Goal: Task Accomplishment & Management: Manage account settings

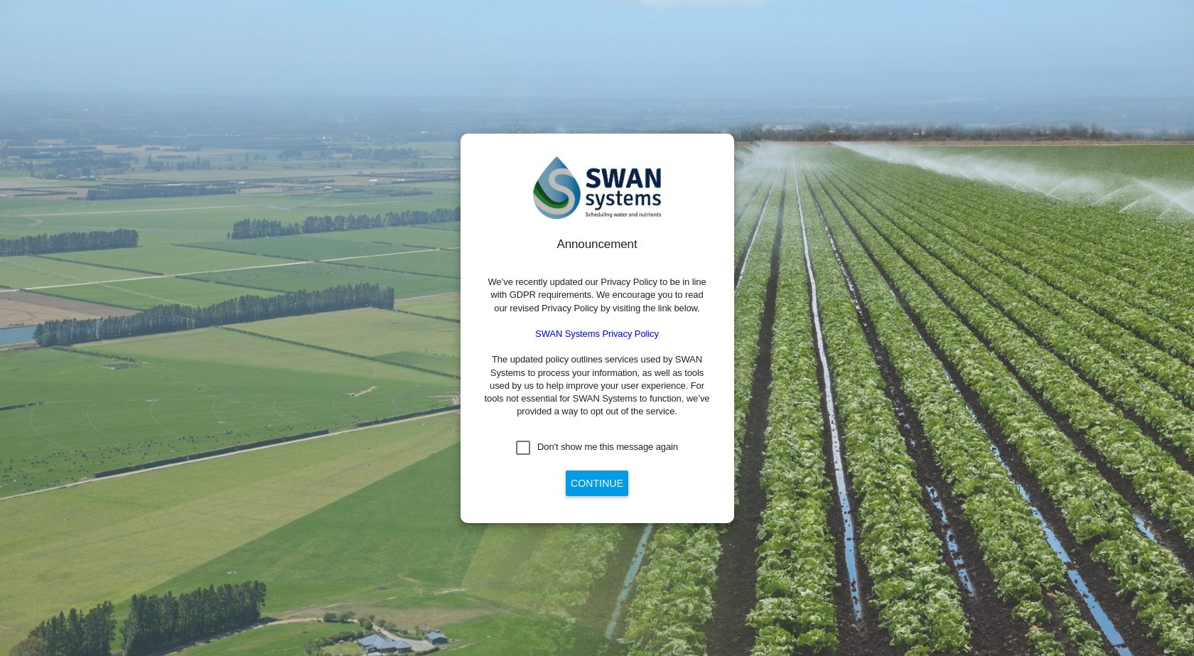
click at [522, 452] on div "Don't show me this message again" at bounding box center [523, 448] width 14 height 14
click at [571, 470] on button "Continue" at bounding box center [597, 483] width 63 height 26
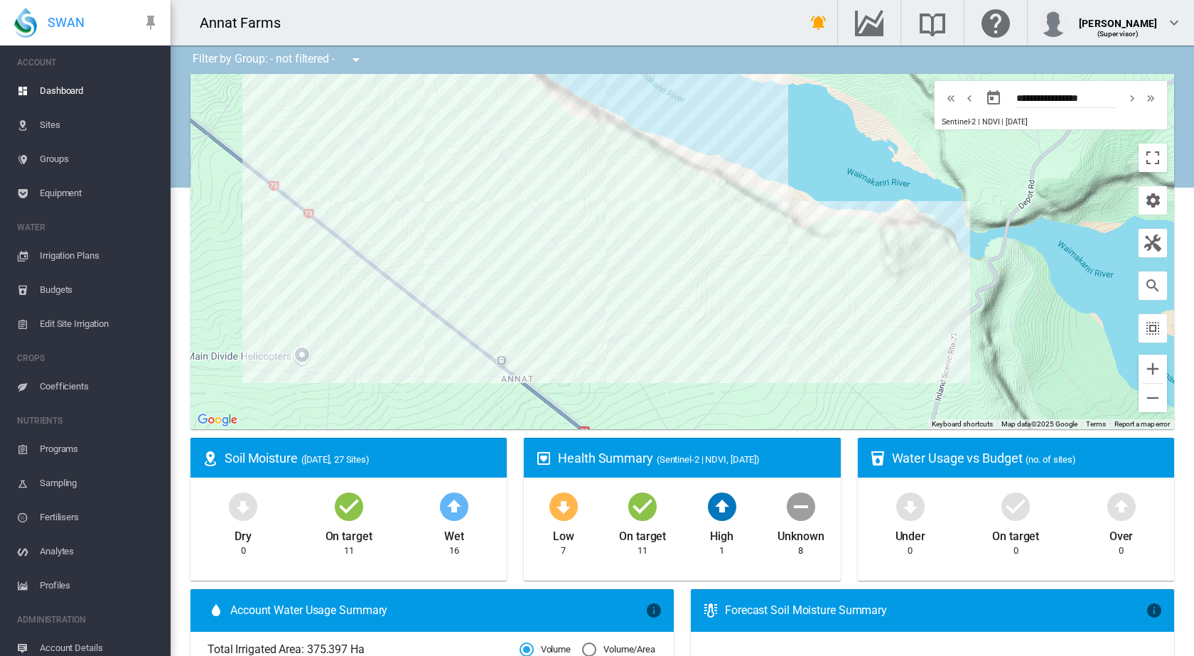
drag, startPoint x: 848, startPoint y: 345, endPoint x: 764, endPoint y: 356, distance: 85.3
click at [764, 356] on div at bounding box center [681, 251] width 983 height 355
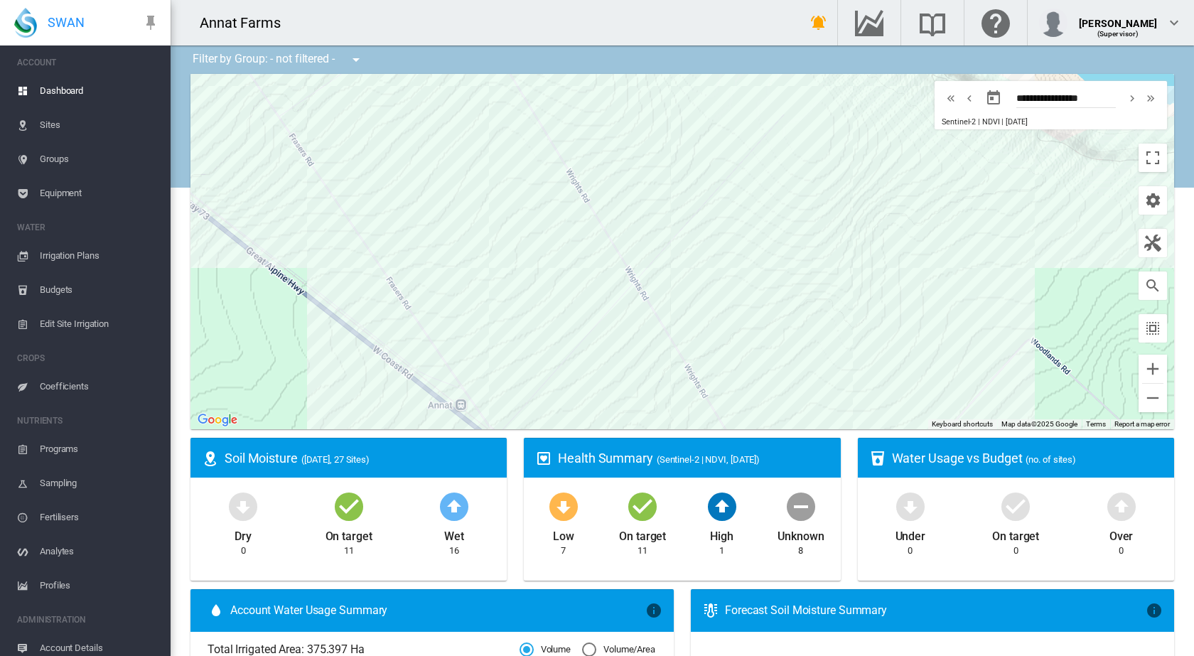
click at [452, 281] on div at bounding box center [681, 251] width 983 height 355
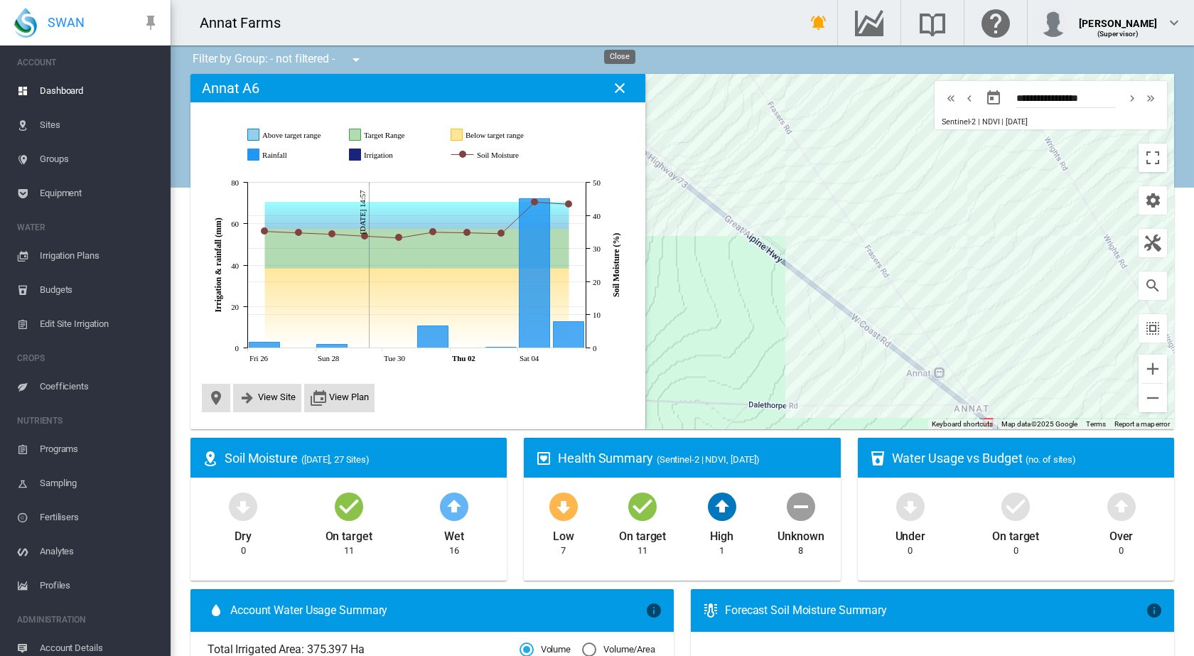
click at [620, 85] on md-icon "icon-close" at bounding box center [619, 88] width 17 height 17
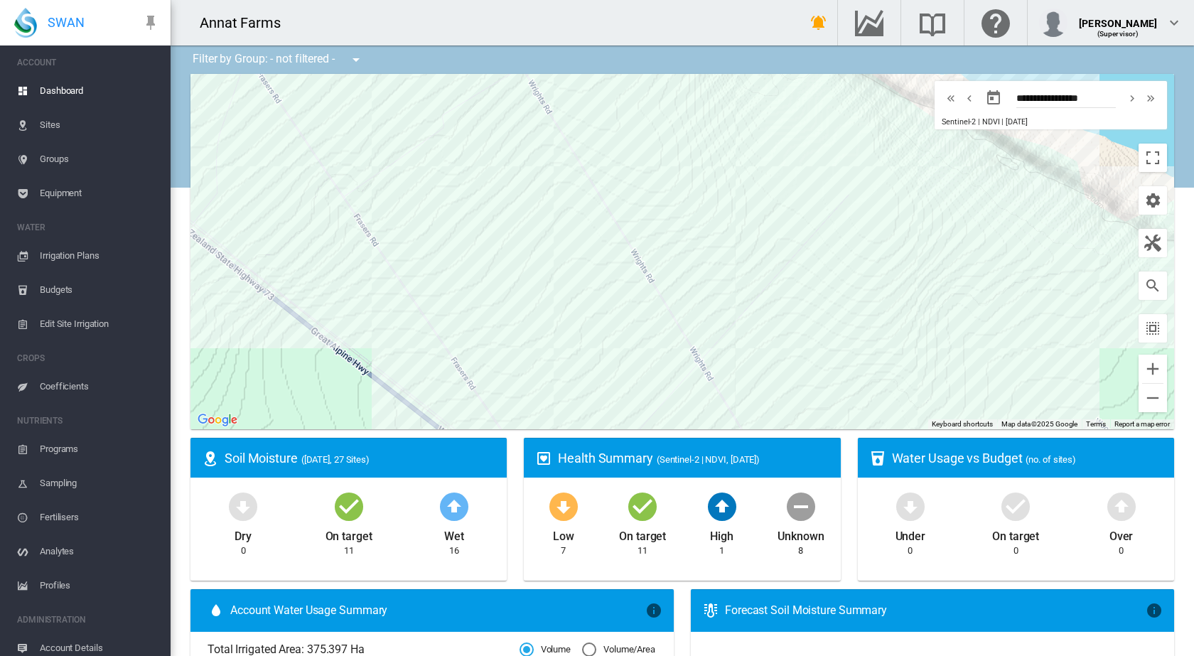
drag, startPoint x: 626, startPoint y: 241, endPoint x: 220, endPoint y: 332, distance: 416.5
click at [217, 333] on div at bounding box center [681, 251] width 983 height 355
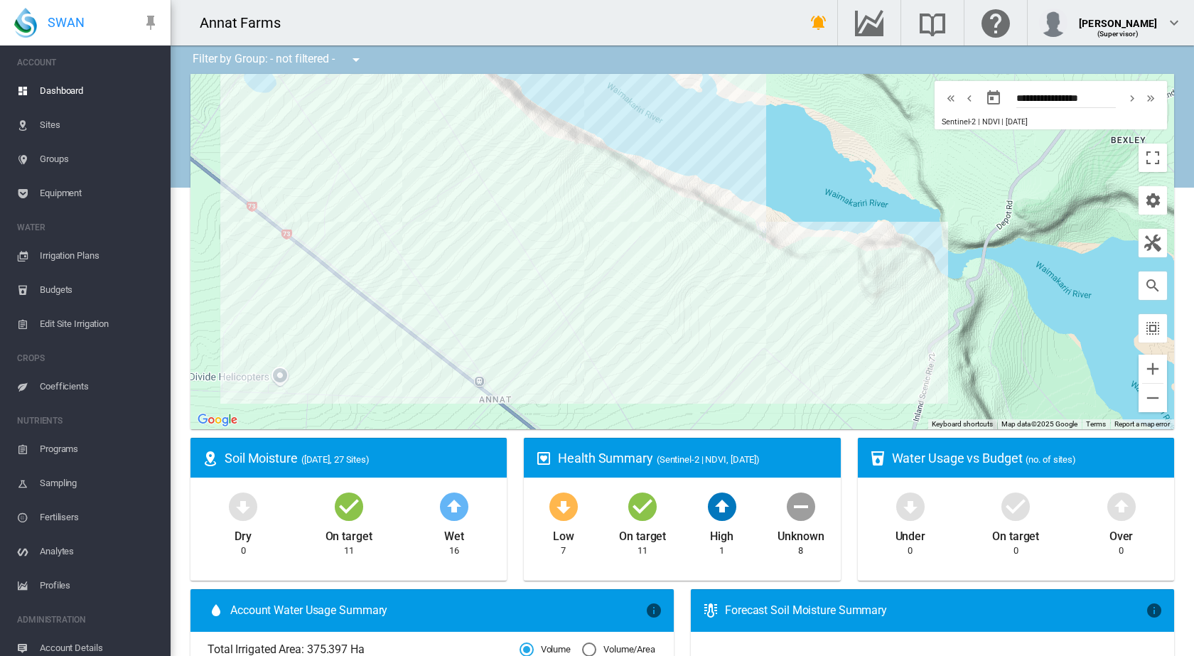
drag, startPoint x: 347, startPoint y: 308, endPoint x: 389, endPoint y: 305, distance: 41.4
click at [389, 305] on div at bounding box center [681, 251] width 983 height 355
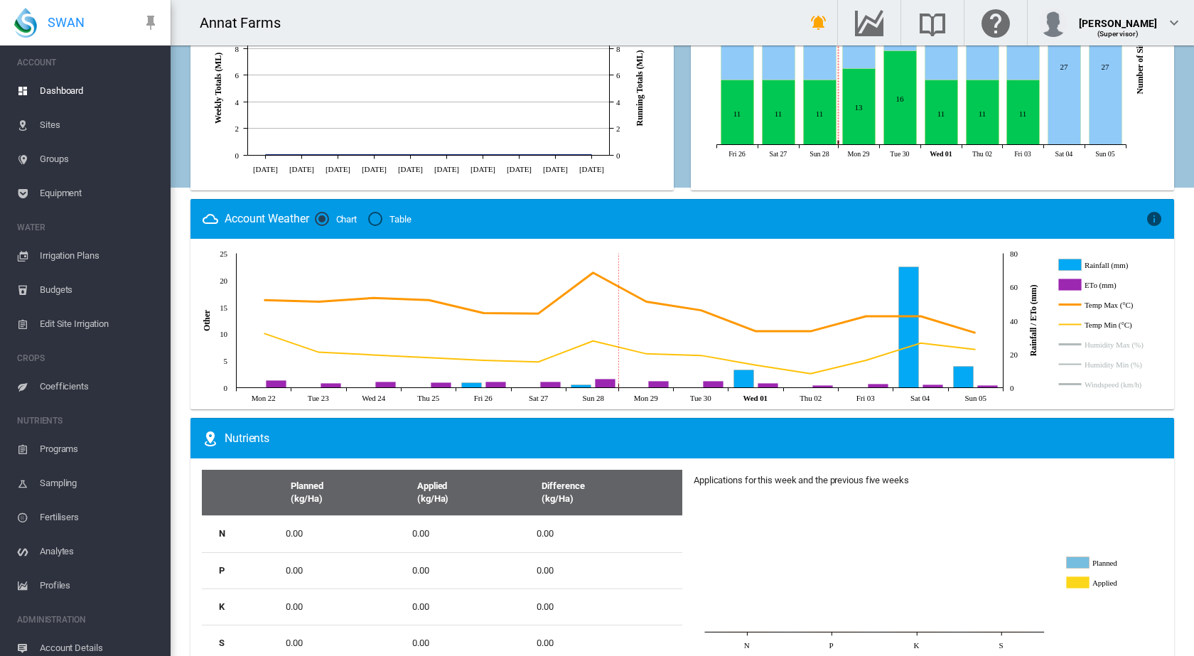
scroll to position [711, 0]
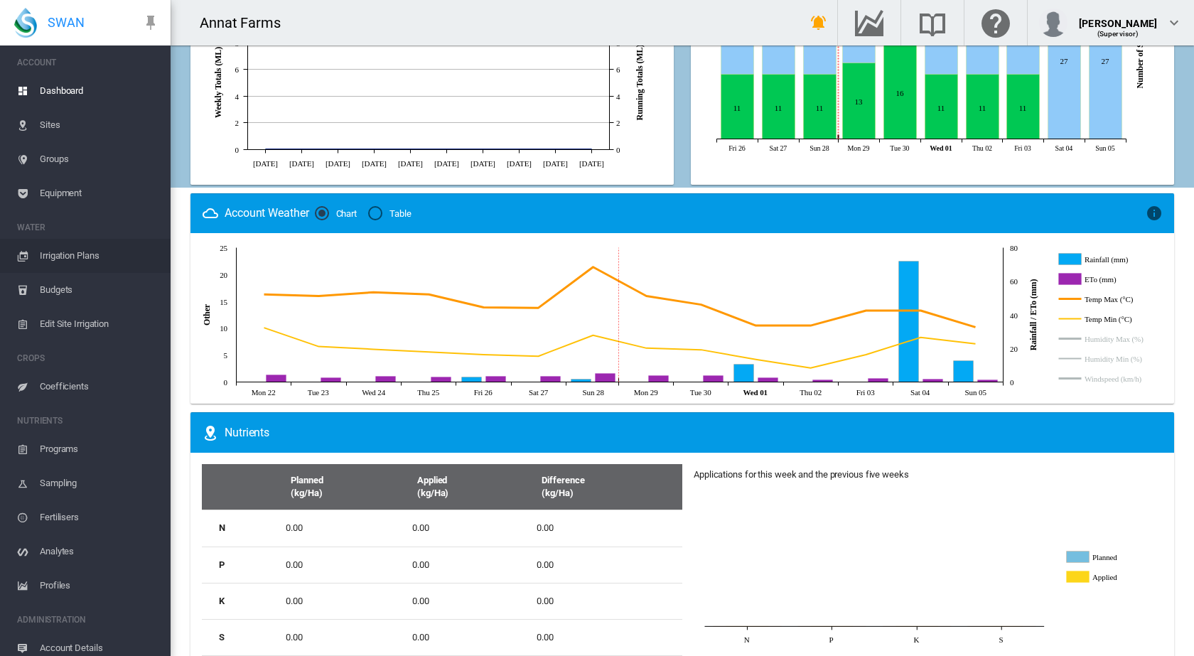
click at [65, 257] on span "Irrigation Plans" at bounding box center [99, 256] width 119 height 34
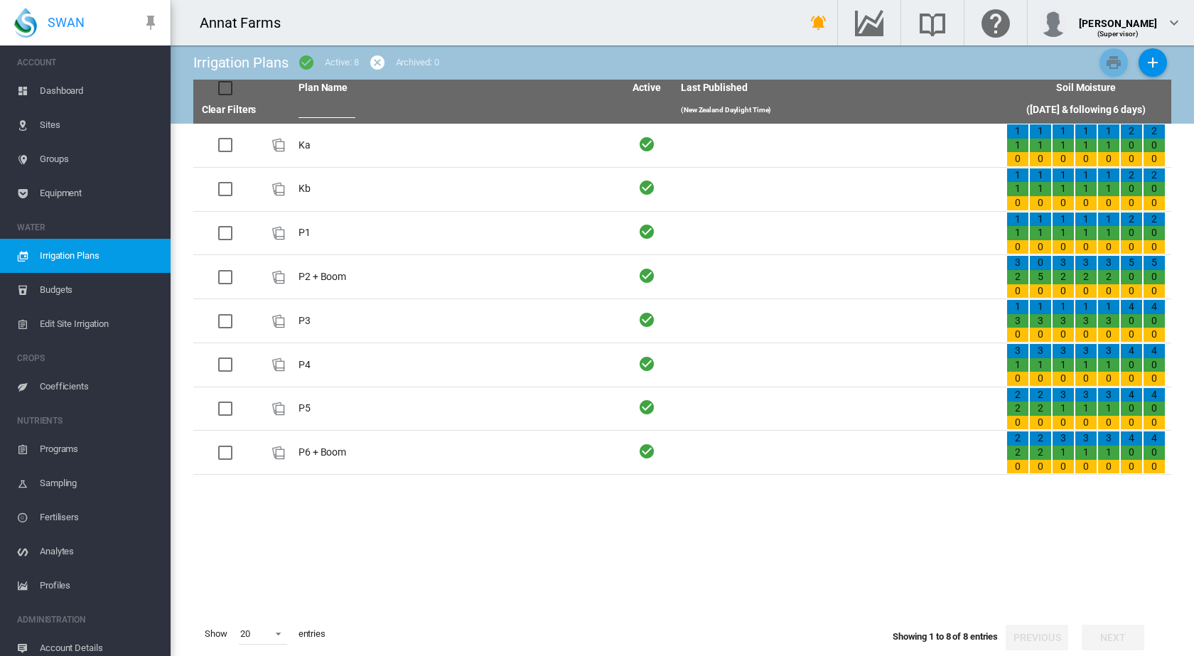
click at [85, 323] on span "Edit Site Irrigation" at bounding box center [99, 324] width 119 height 34
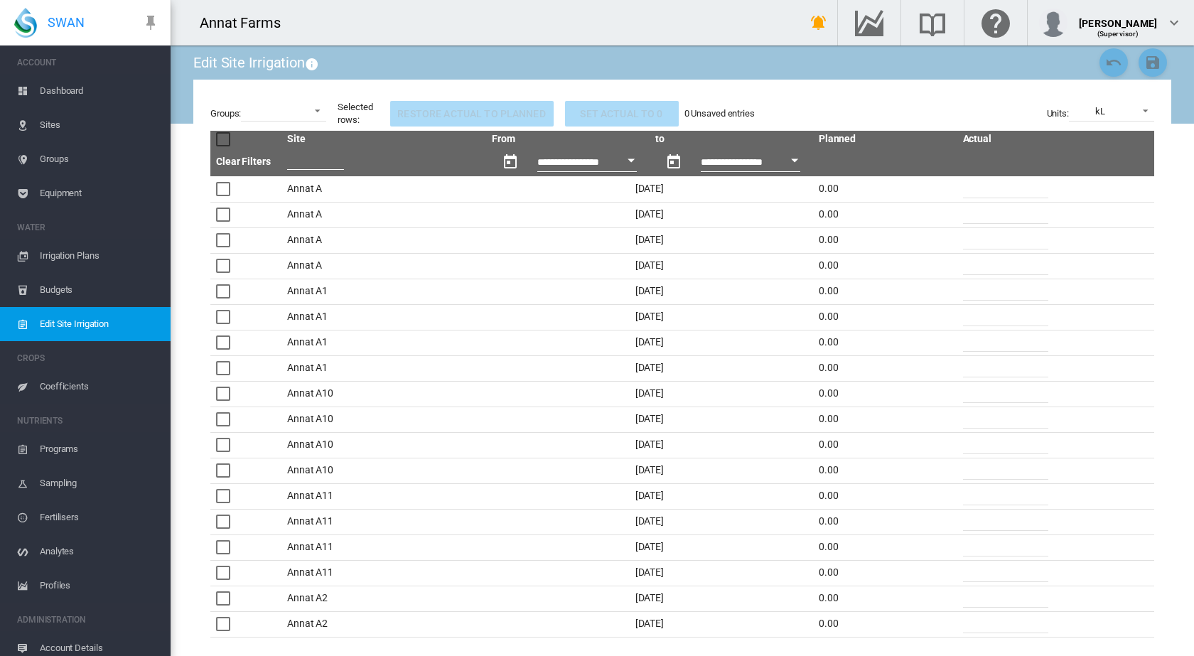
click at [67, 254] on span "Irrigation Plans" at bounding box center [99, 256] width 119 height 34
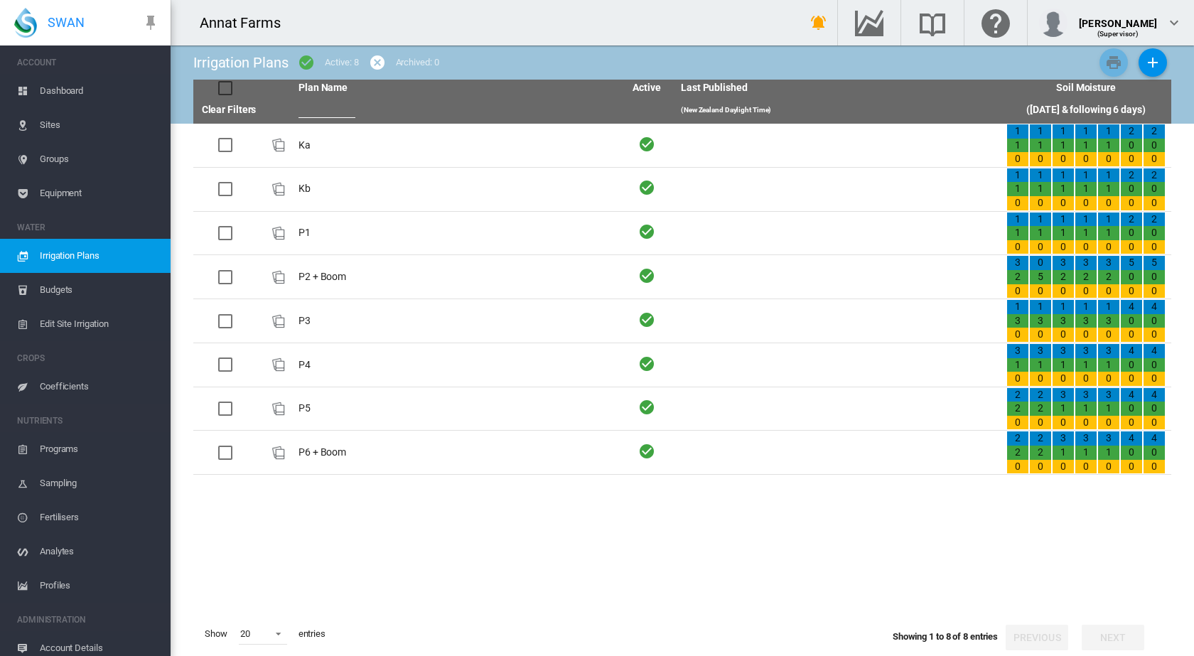
click at [82, 322] on span "Edit Site Irrigation" at bounding box center [99, 324] width 119 height 34
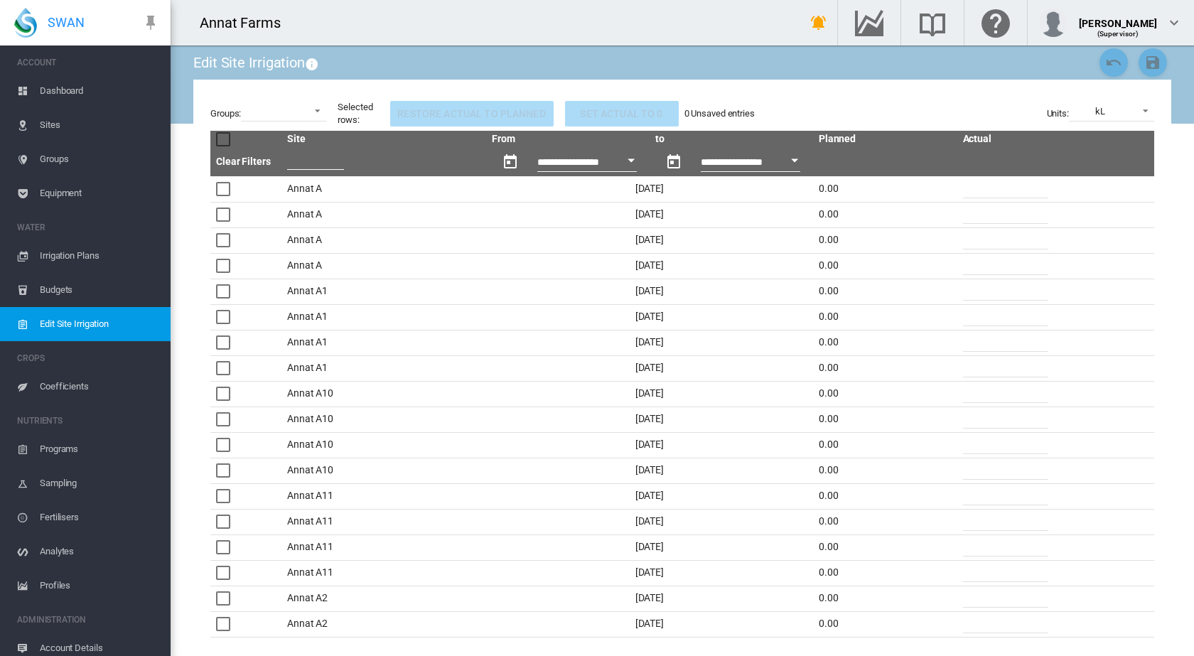
click at [77, 389] on span "Coefficients" at bounding box center [99, 386] width 119 height 34
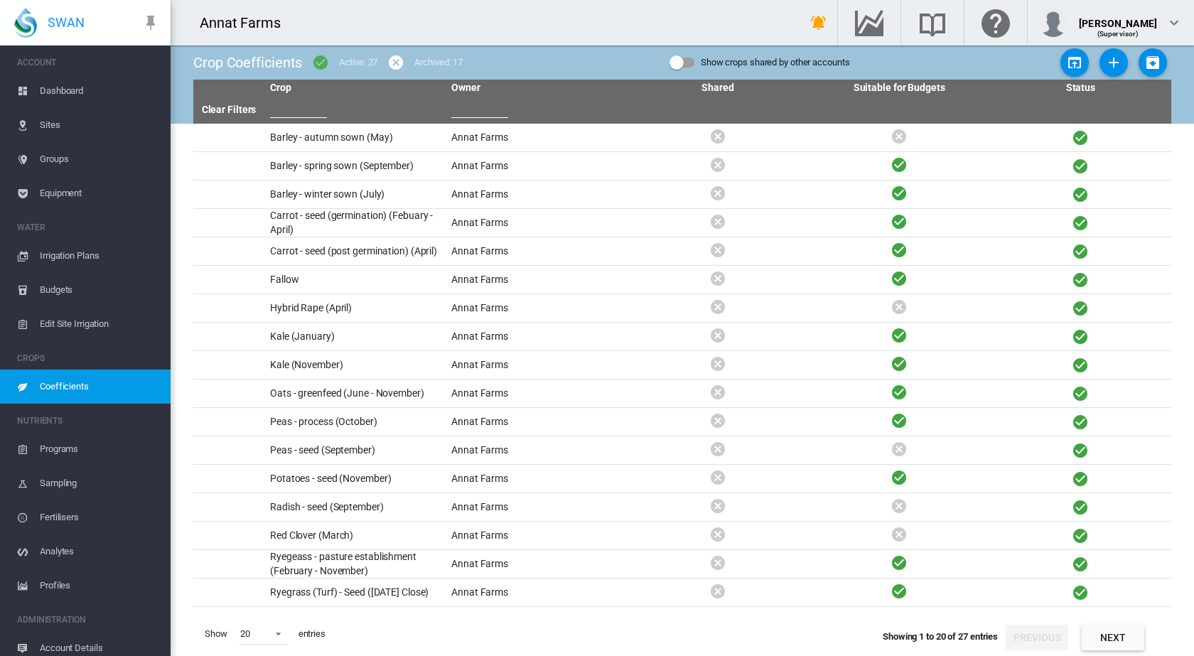
click at [57, 325] on span "Edit Site Irrigation" at bounding box center [99, 324] width 119 height 34
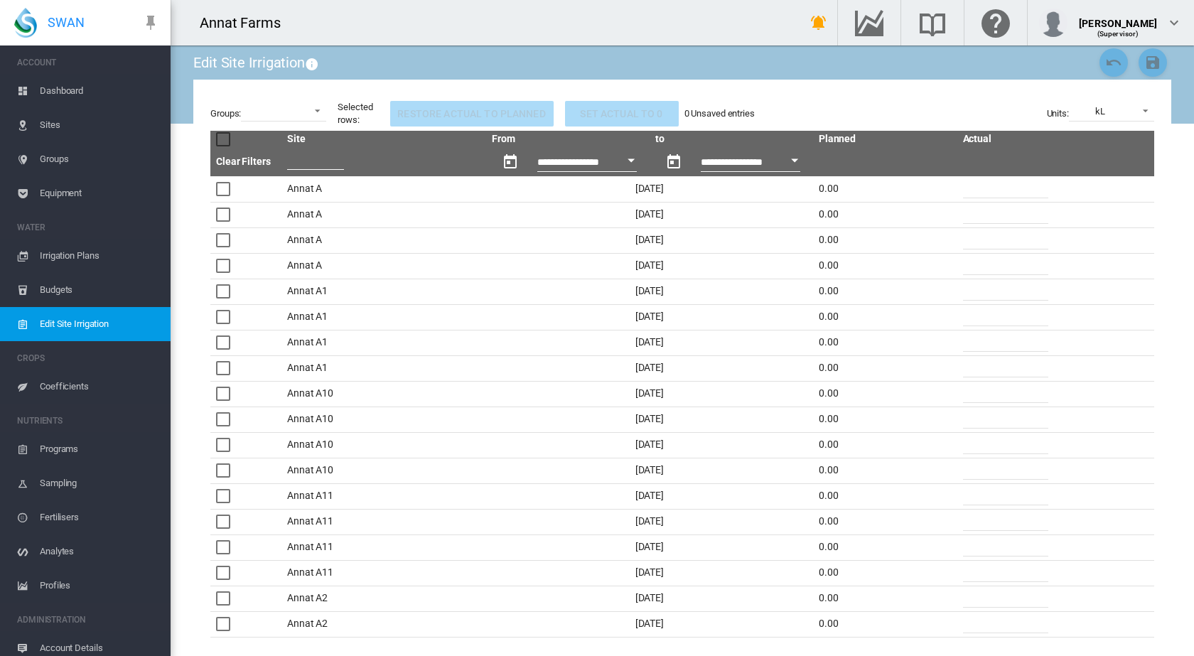
click at [220, 473] on div at bounding box center [223, 470] width 14 height 14
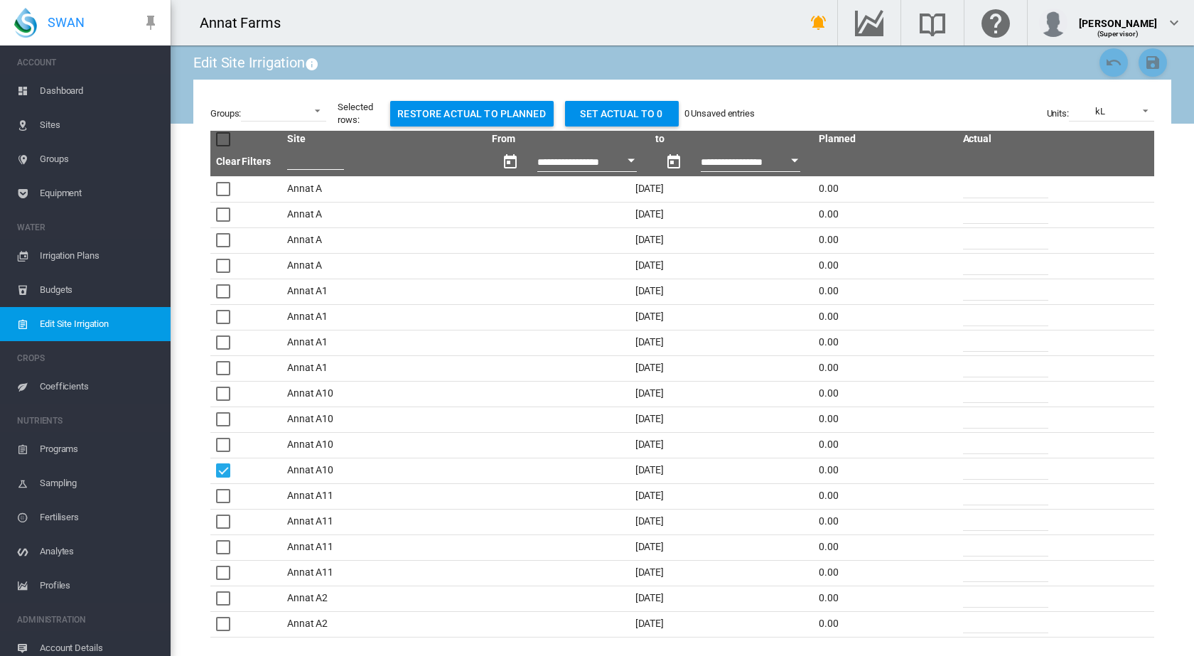
click at [845, 470] on div "0.00" at bounding box center [885, 470] width 133 height 14
click at [838, 470] on div "0.00" at bounding box center [885, 470] width 133 height 14
drag, startPoint x: 825, startPoint y: 471, endPoint x: 858, endPoint y: 475, distance: 32.9
click at [858, 475] on div "0.00" at bounding box center [885, 470] width 133 height 14
drag, startPoint x: 963, startPoint y: 468, endPoint x: 945, endPoint y: 468, distance: 17.8
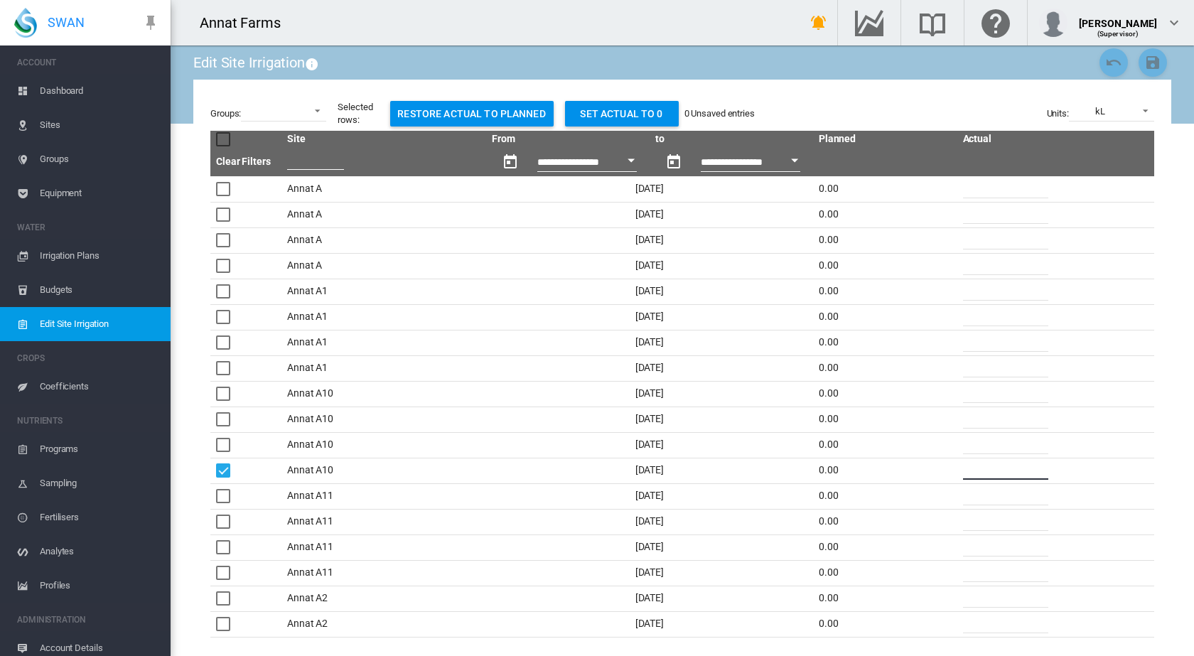
click at [945, 468] on tr "Annat A10 [DATE] 0.00 *" at bounding box center [682, 471] width 944 height 26
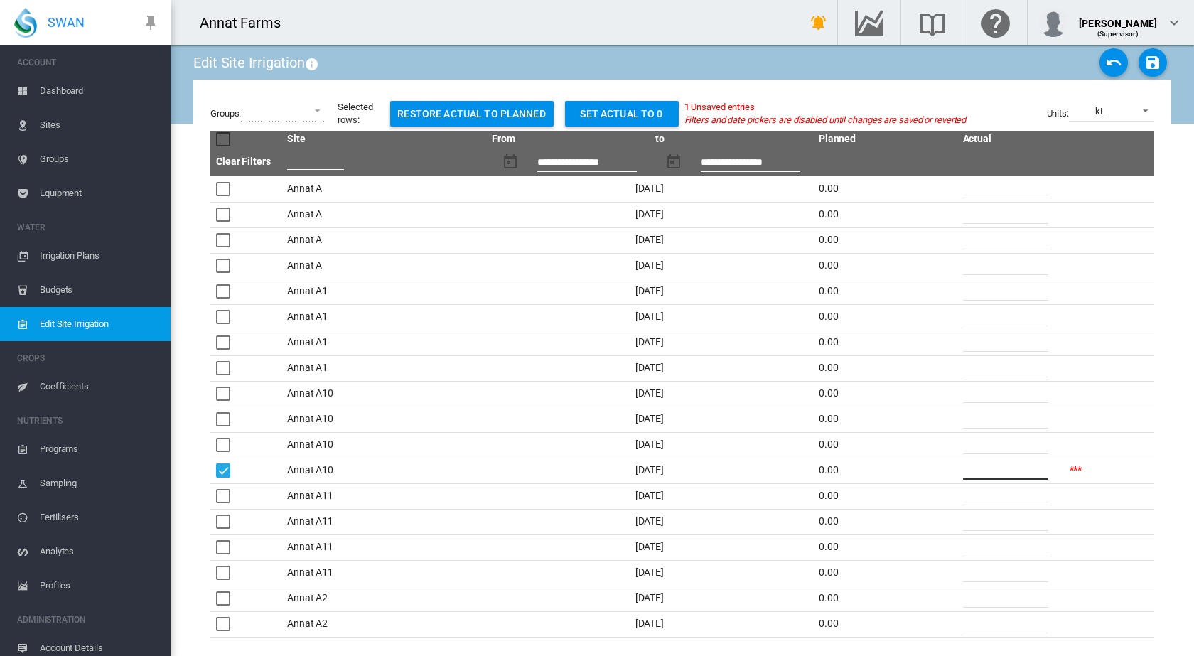
type input "**"
click at [1145, 109] on span at bounding box center [1141, 109] width 17 height 13
click at [1098, 145] on div "mm/Day" at bounding box center [1087, 145] width 34 height 13
drag, startPoint x: 988, startPoint y: 471, endPoint x: 944, endPoint y: 471, distance: 44.1
click at [944, 471] on tr "Annat A10 [DATE] 0.00 ****" at bounding box center [682, 471] width 944 height 26
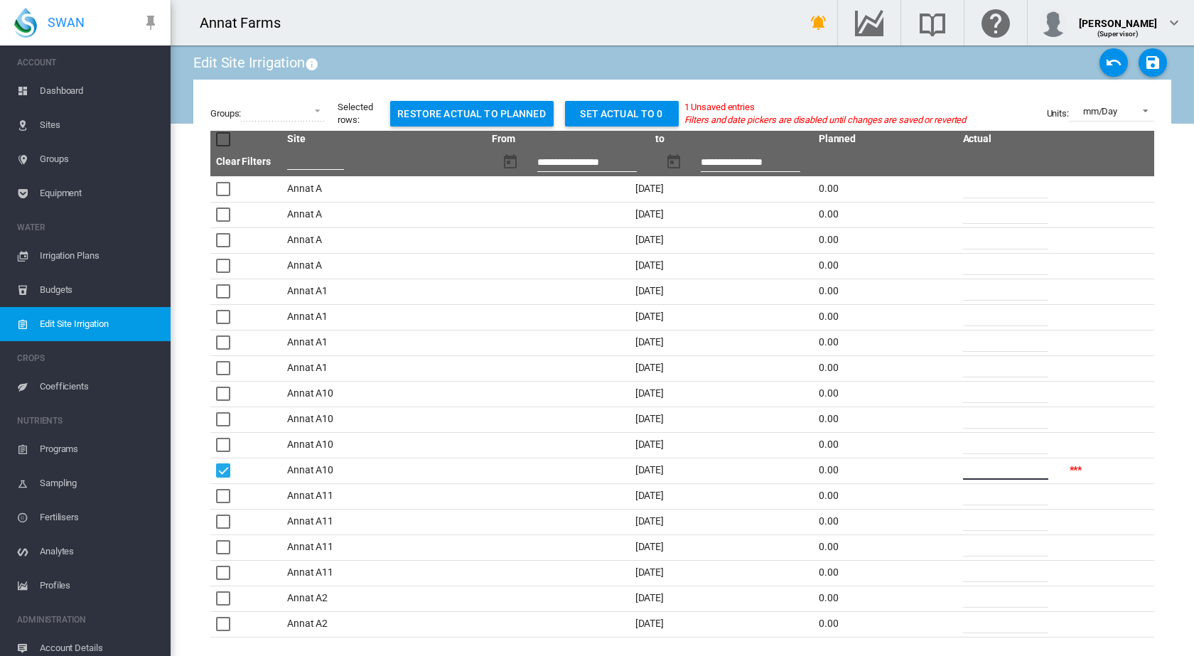
type input "**"
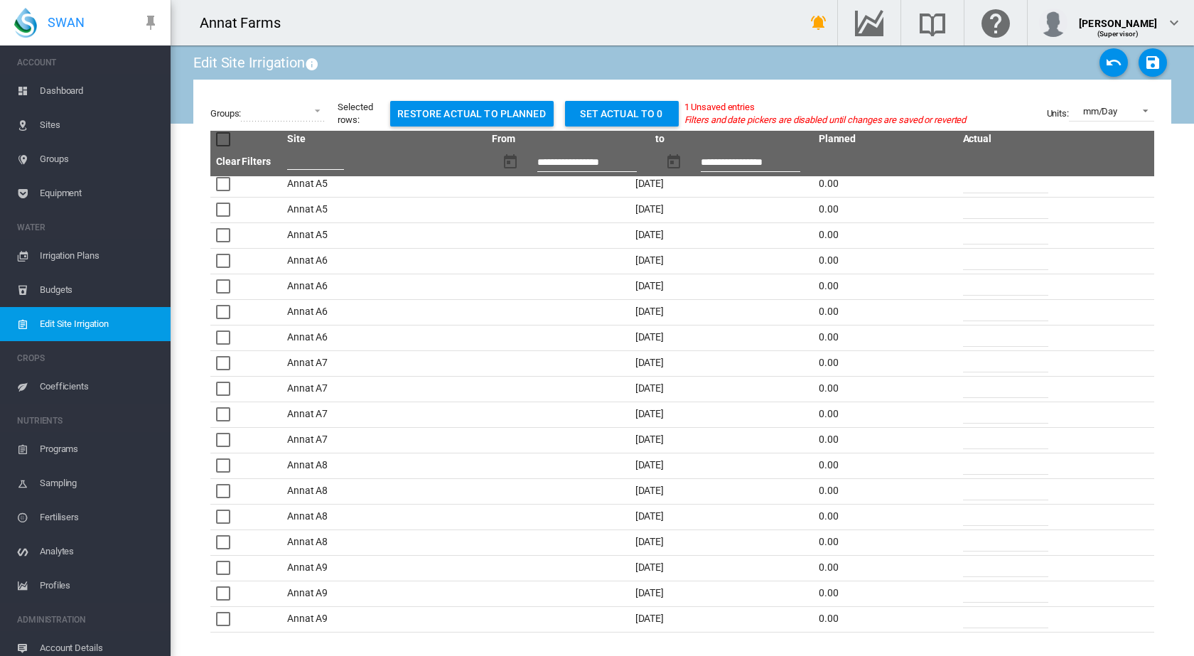
scroll to position [782, 0]
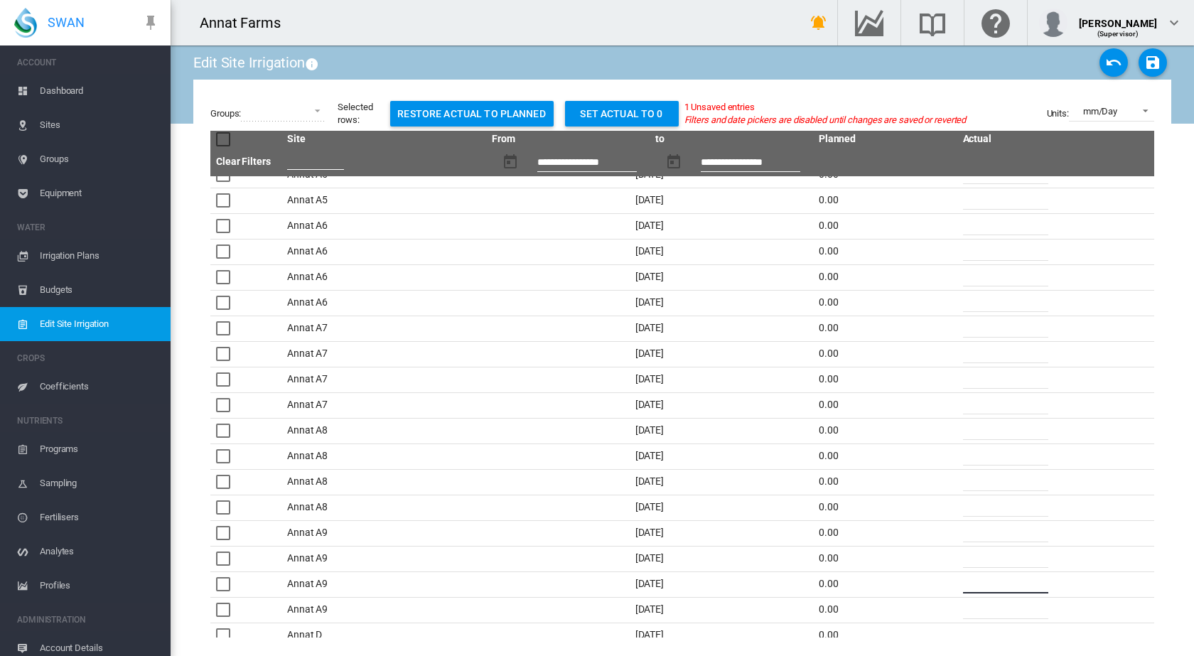
click at [939, 578] on tr "Annat A9 [DATE] 0.00 *" at bounding box center [682, 584] width 944 height 26
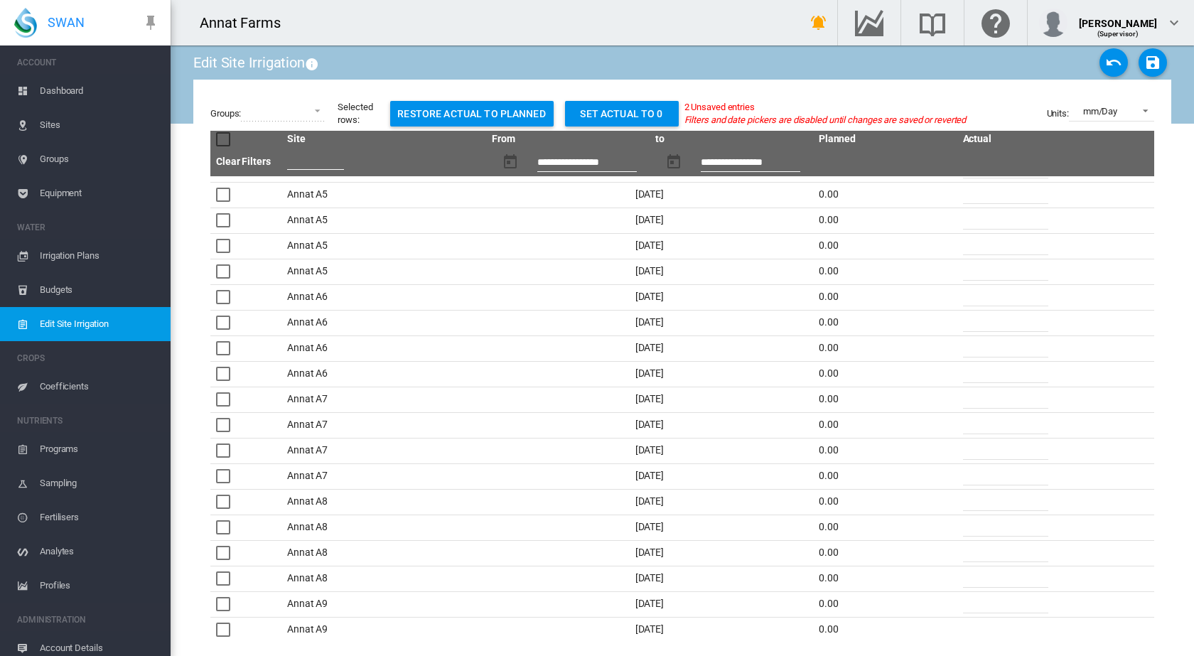
type input "**"
drag, startPoint x: 975, startPoint y: 346, endPoint x: 950, endPoint y: 347, distance: 24.9
click at [957, 347] on td "*" at bounding box center [1010, 348] width 107 height 26
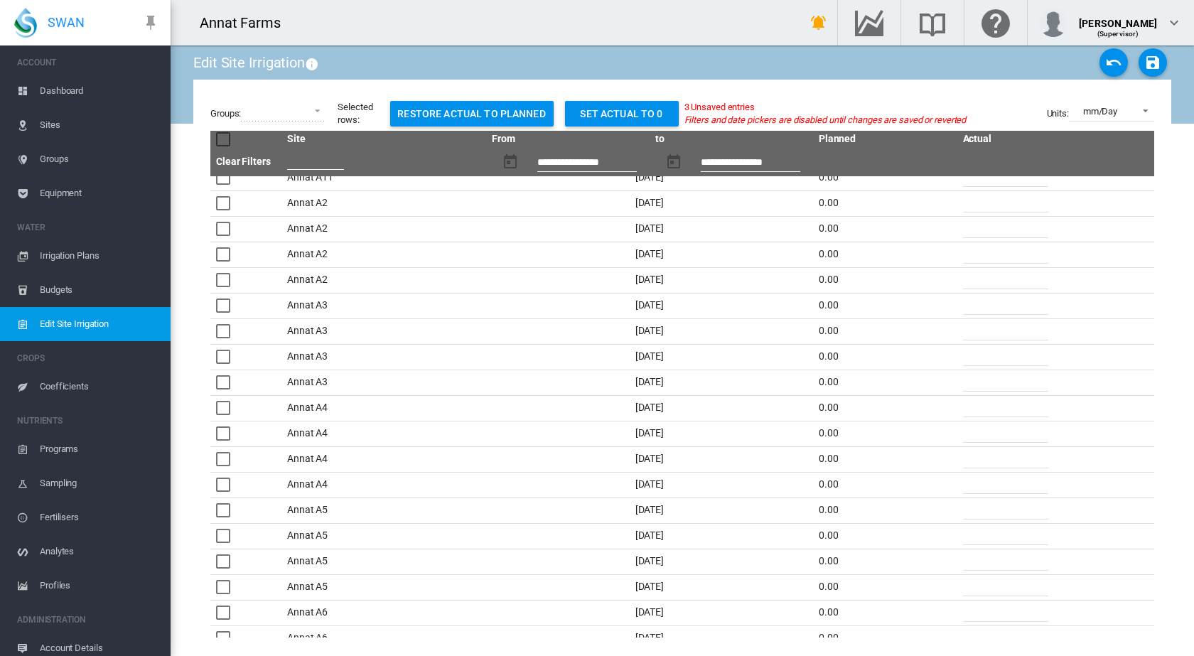
scroll to position [426, 0]
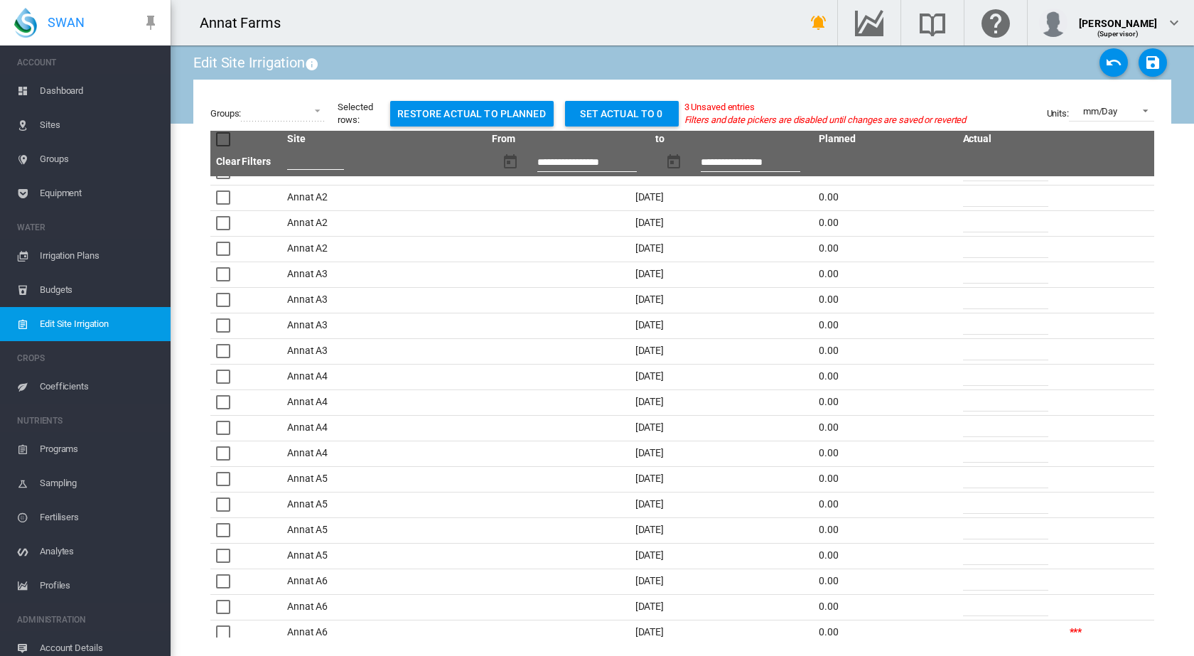
type input "**"
click at [963, 374] on input "*" at bounding box center [1005, 375] width 85 height 21
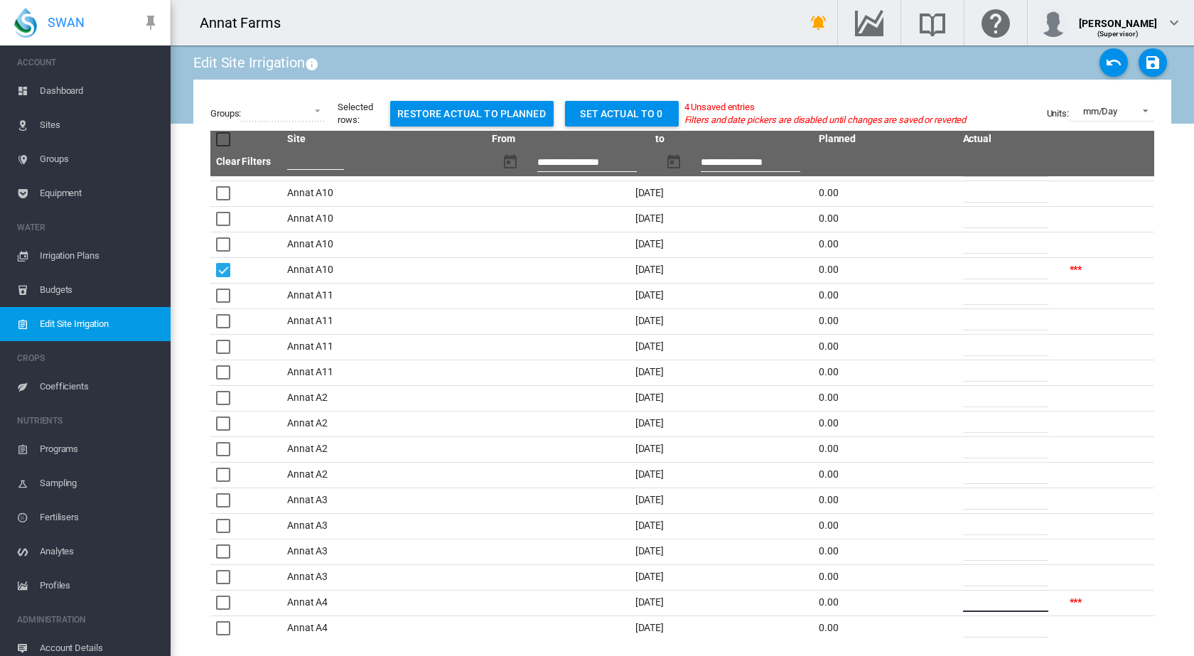
scroll to position [213, 0]
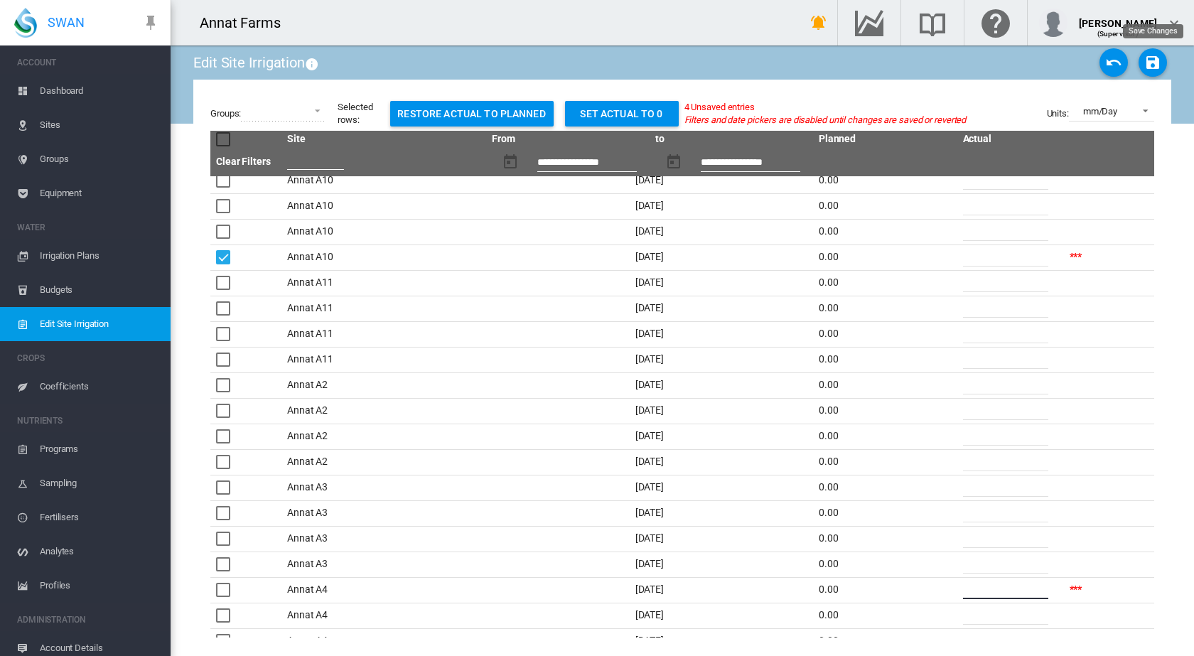
type input "**"
click at [1152, 65] on md-icon "icon-content-save" at bounding box center [1152, 62] width 17 height 17
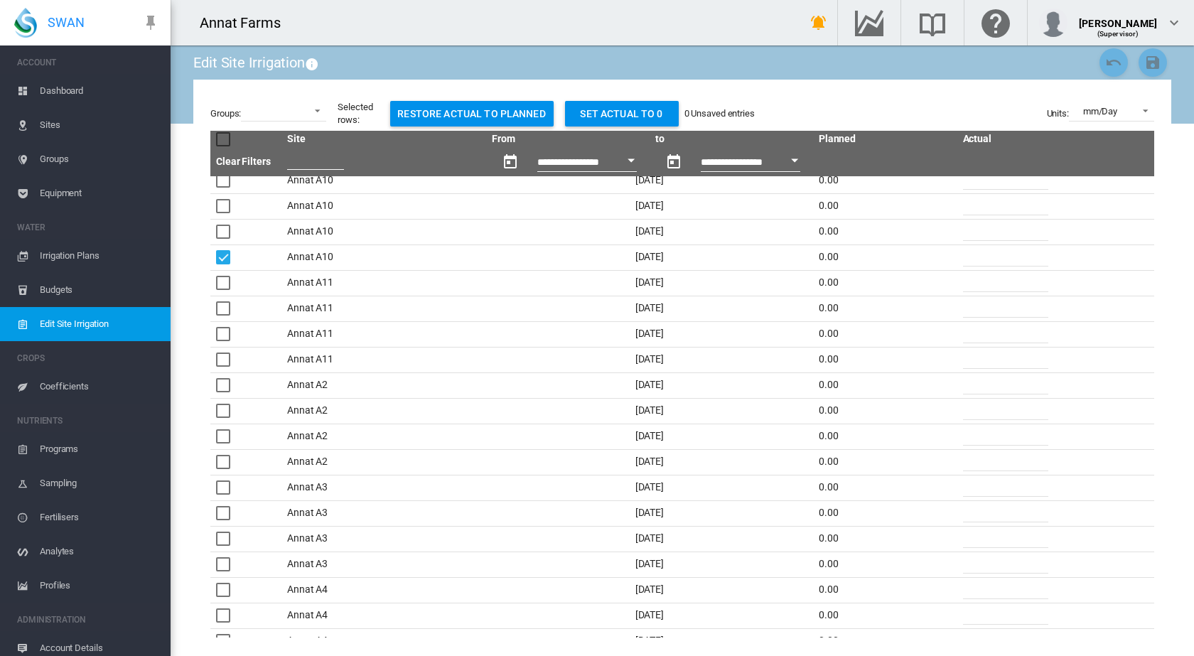
click at [64, 93] on span "Dashboard" at bounding box center [99, 91] width 119 height 34
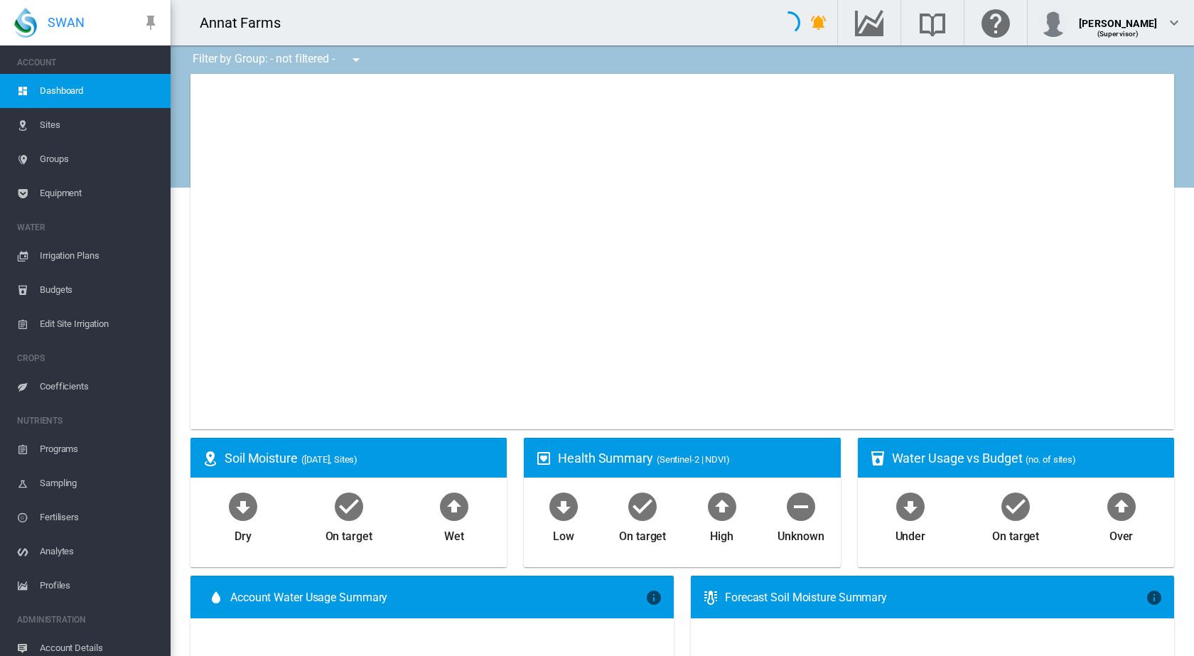
type input "**********"
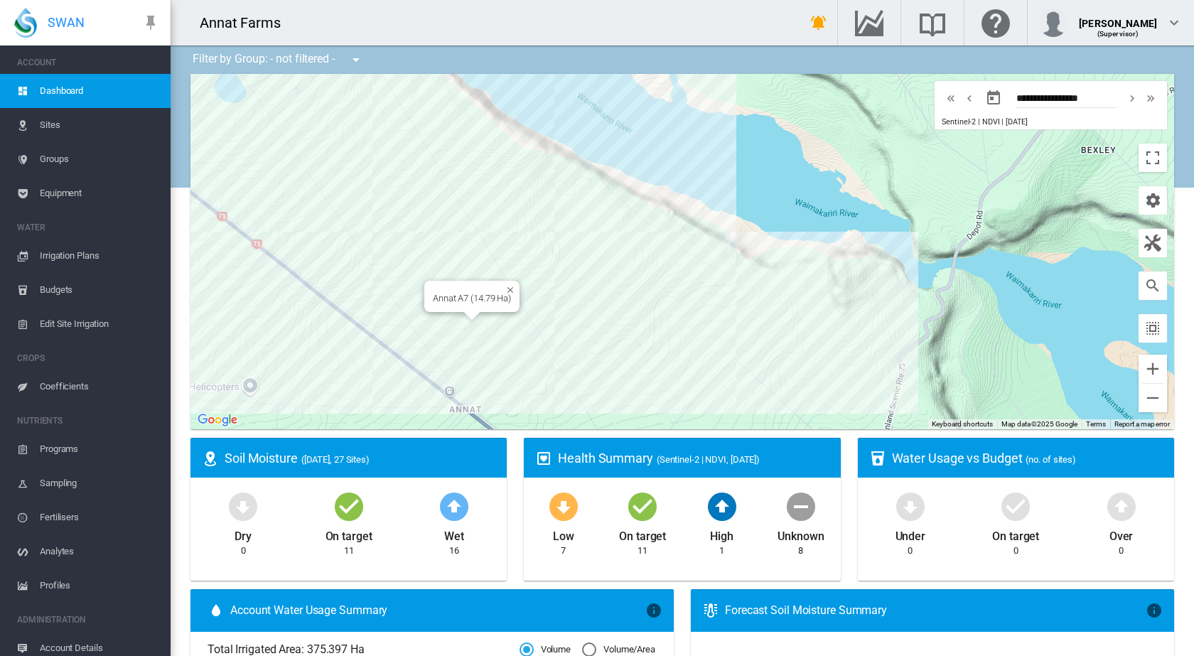
click at [474, 318] on div at bounding box center [472, 316] width 18 height 9
click at [473, 328] on div "Annat A7 (14.79 Ha)" at bounding box center [681, 251] width 983 height 355
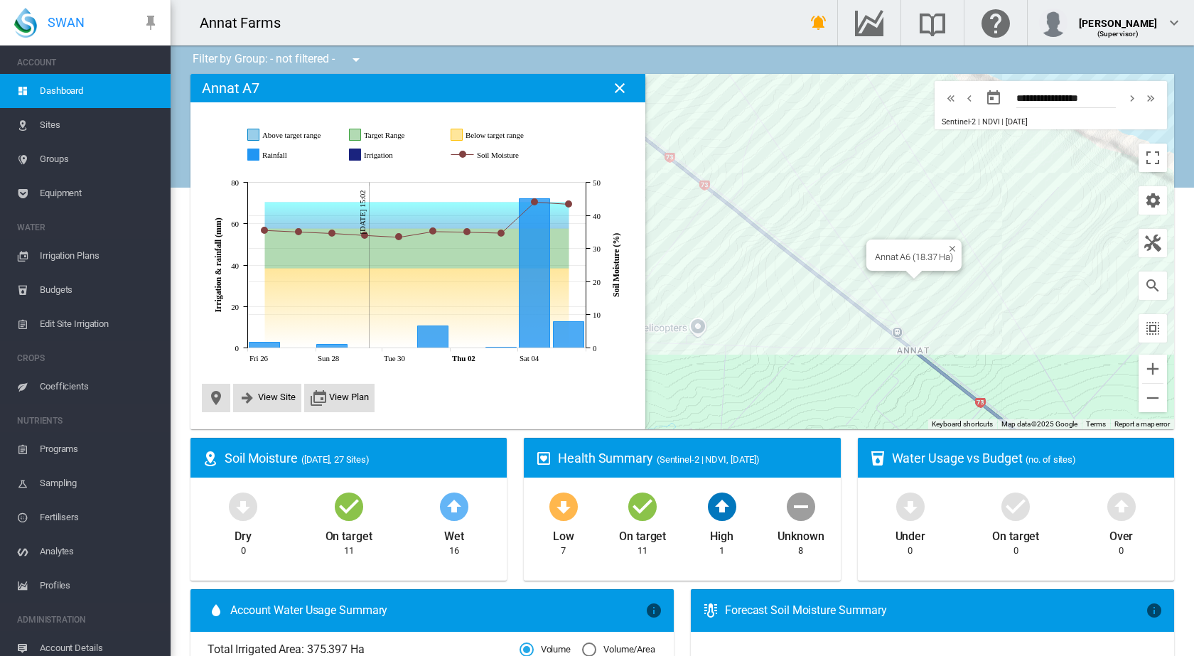
click at [879, 279] on div "Annat A6 (18.37 Ha)" at bounding box center [681, 251] width 983 height 355
click at [274, 399] on span "View Site" at bounding box center [277, 397] width 38 height 11
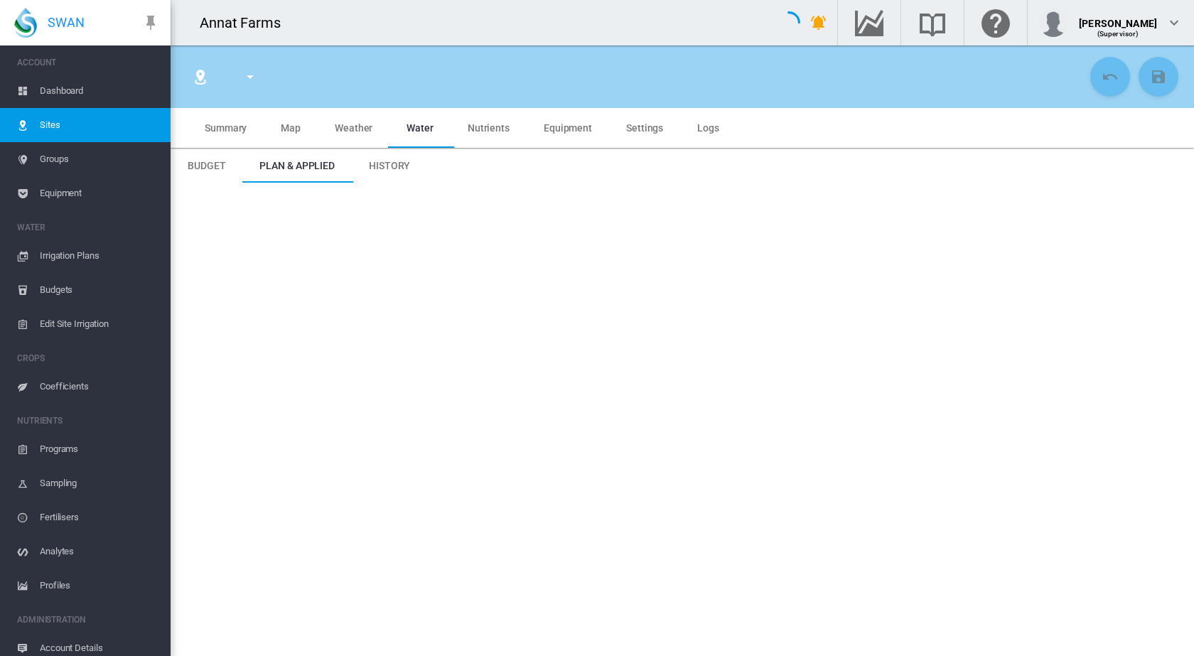
type input "********"
type input "*********"
type input "***"
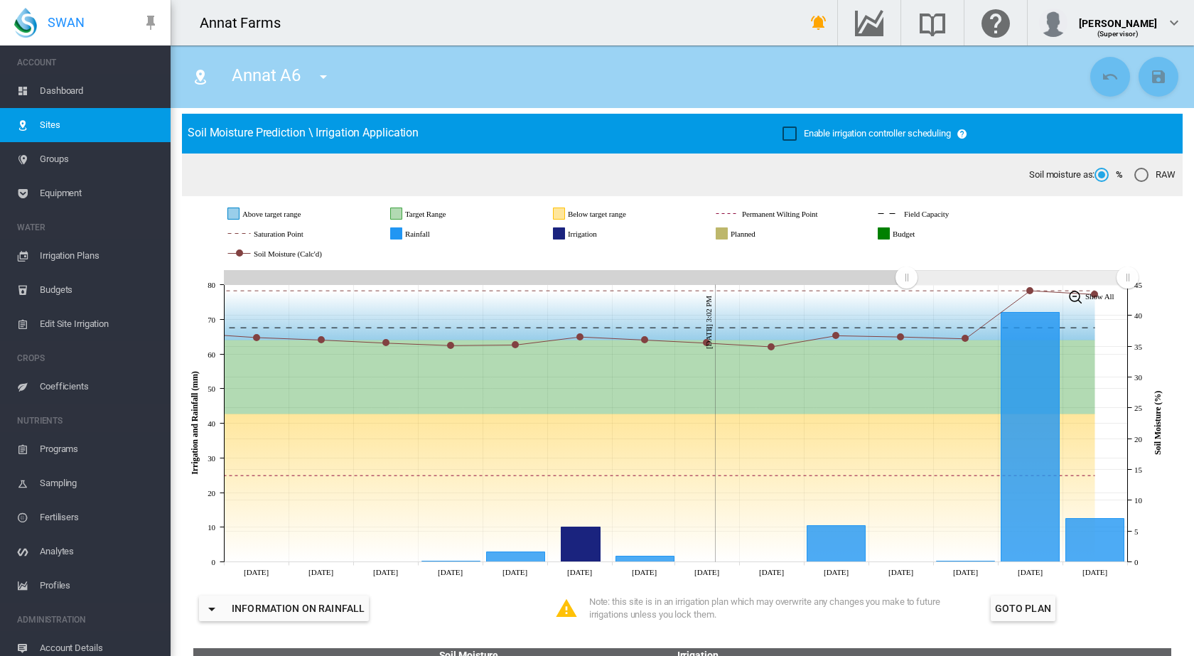
scroll to position [71, 0]
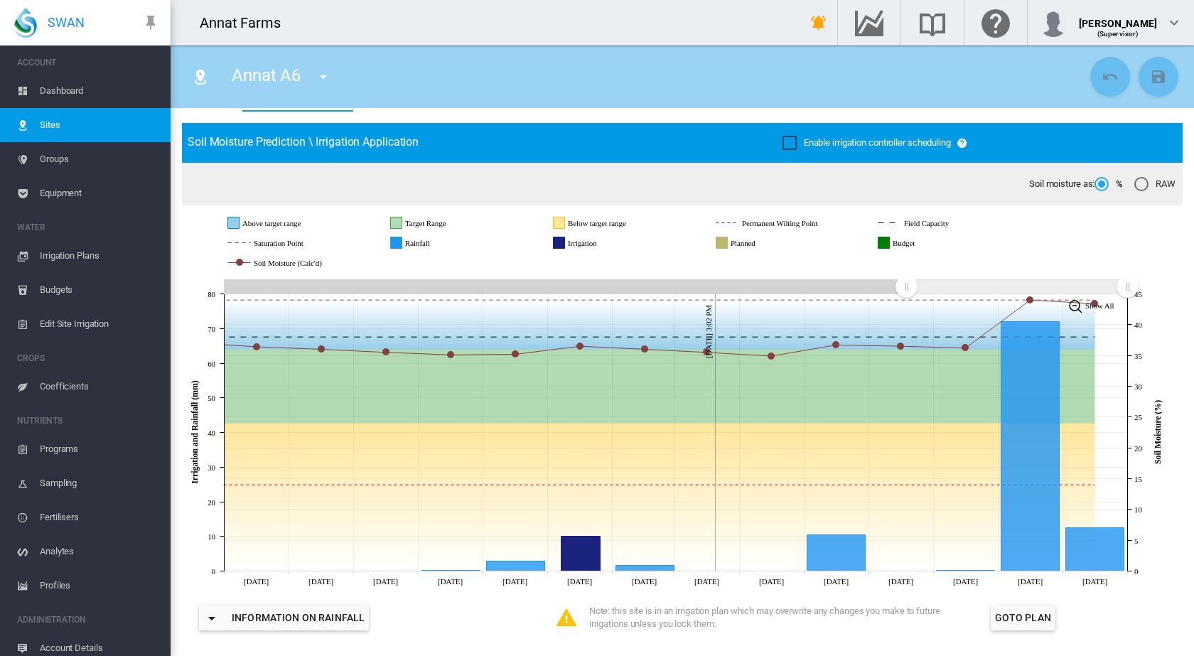
click at [56, 94] on span "Dashboard" at bounding box center [99, 91] width 119 height 34
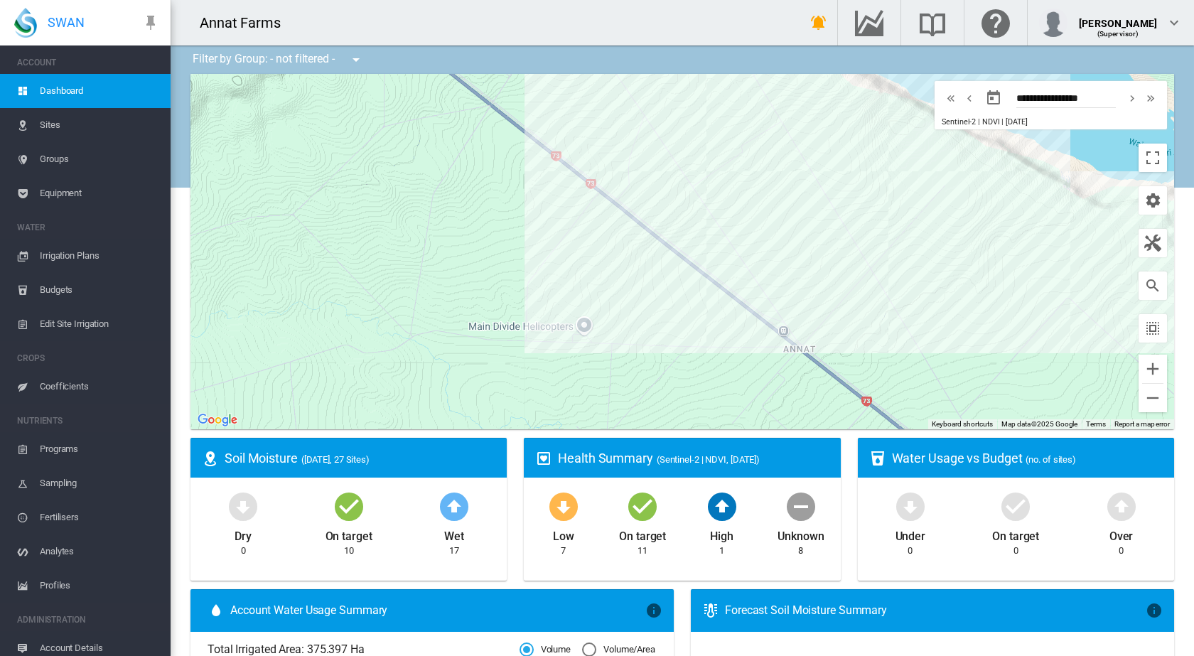
drag, startPoint x: 858, startPoint y: 347, endPoint x: 744, endPoint y: 346, distance: 113.7
click at [744, 346] on div at bounding box center [681, 251] width 983 height 355
click at [802, 318] on div "Annat A9 (16.97 Ha)" at bounding box center [681, 251] width 983 height 355
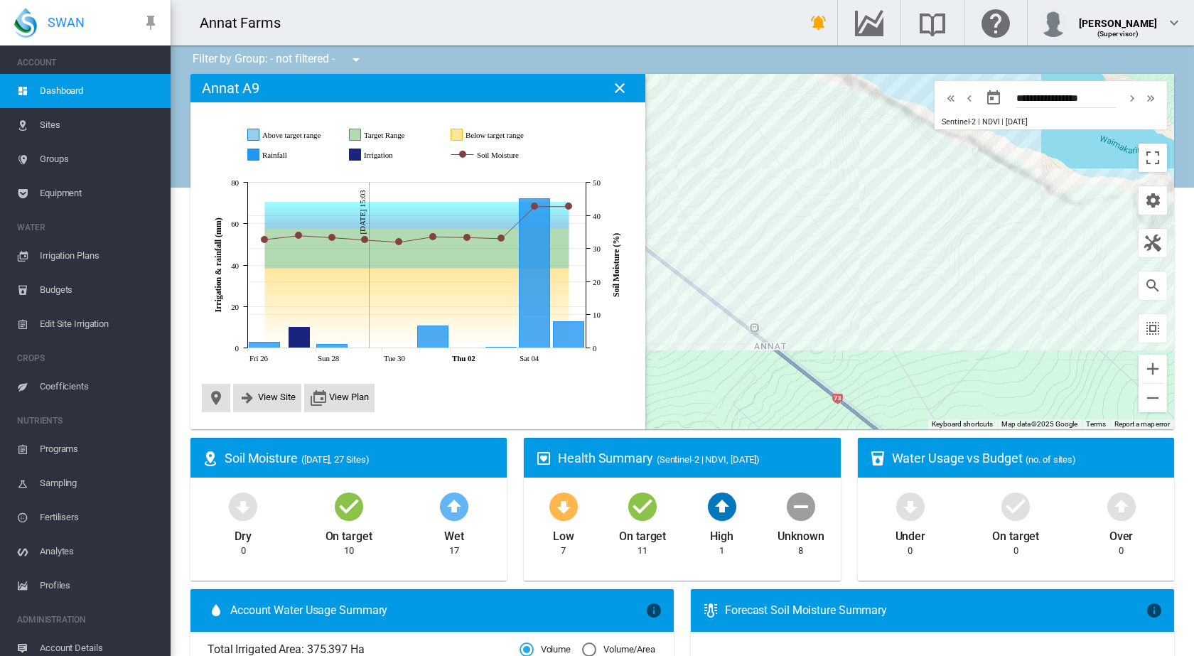
drag, startPoint x: 1000, startPoint y: 305, endPoint x: 844, endPoint y: 358, distance: 165.1
click at [844, 358] on div at bounding box center [681, 251] width 983 height 355
click at [954, 281] on div "Annat A (35.41 Ha)" at bounding box center [681, 251] width 983 height 355
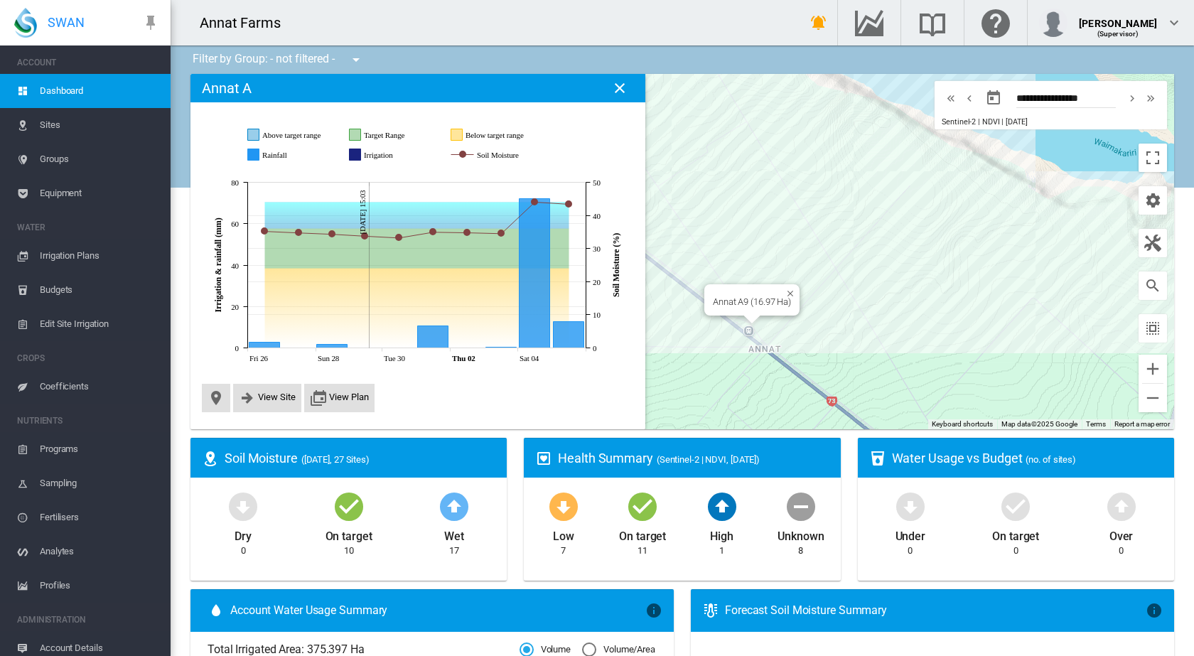
click at [770, 320] on div "Annat A9 (16.97 Ha)" at bounding box center [681, 251] width 983 height 355
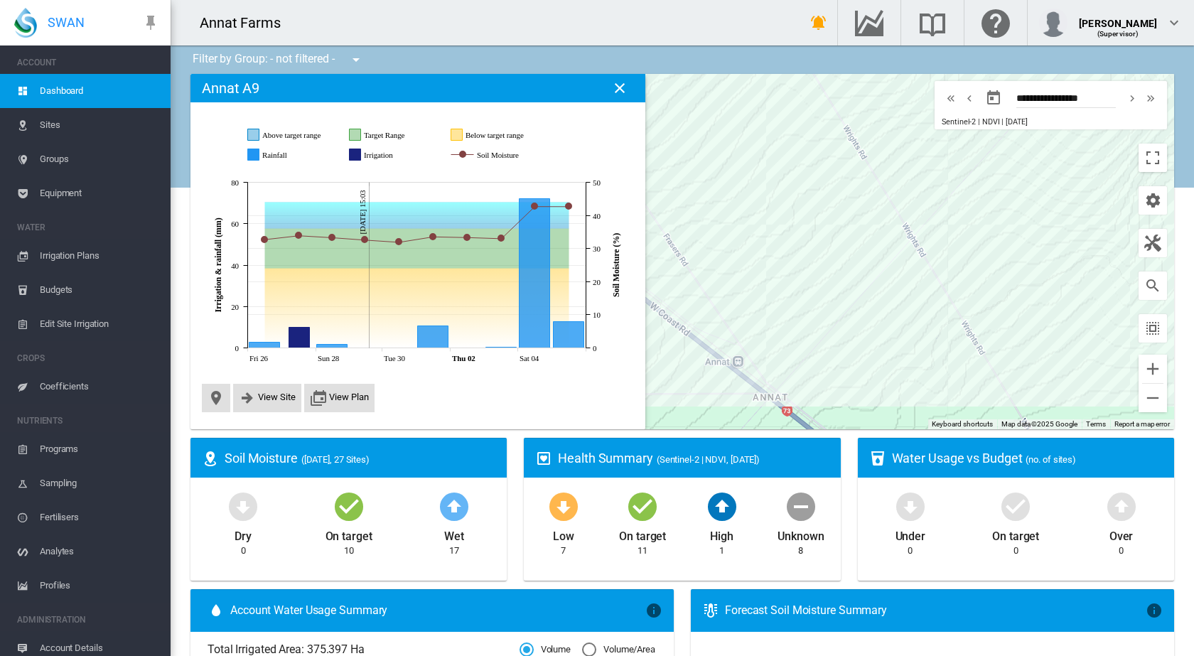
drag, startPoint x: 919, startPoint y: 330, endPoint x: 853, endPoint y: 365, distance: 75.7
click at [853, 365] on div at bounding box center [681, 251] width 983 height 355
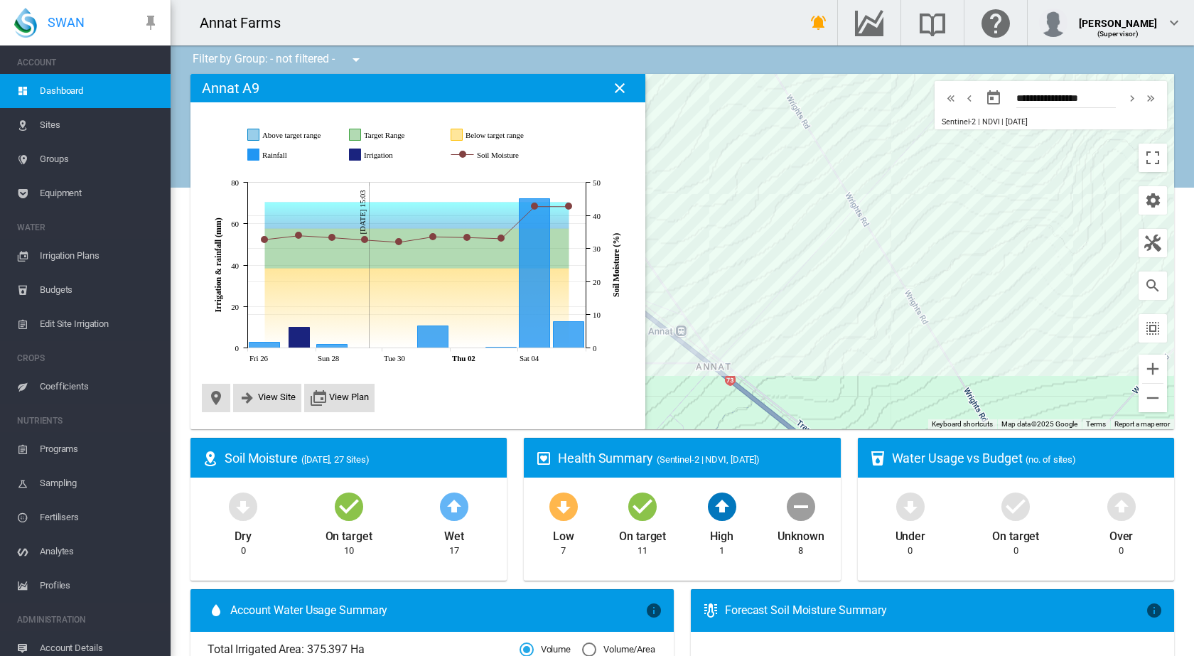
click at [74, 326] on span "Edit Site Irrigation" at bounding box center [99, 324] width 119 height 34
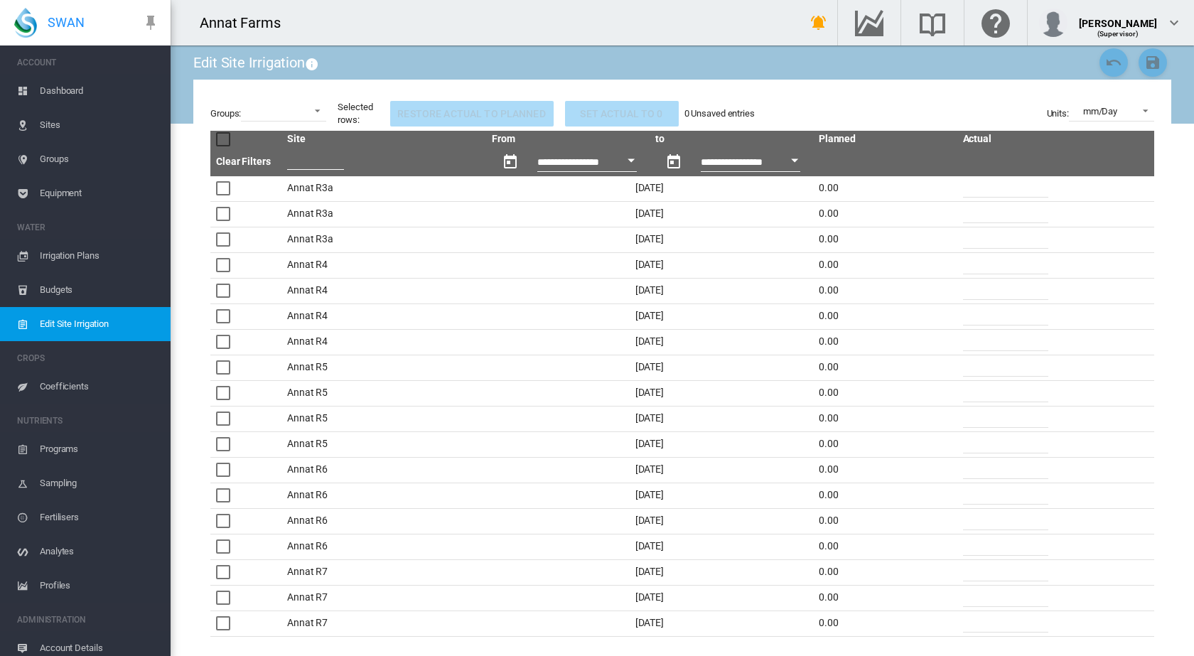
scroll to position [2090, 0]
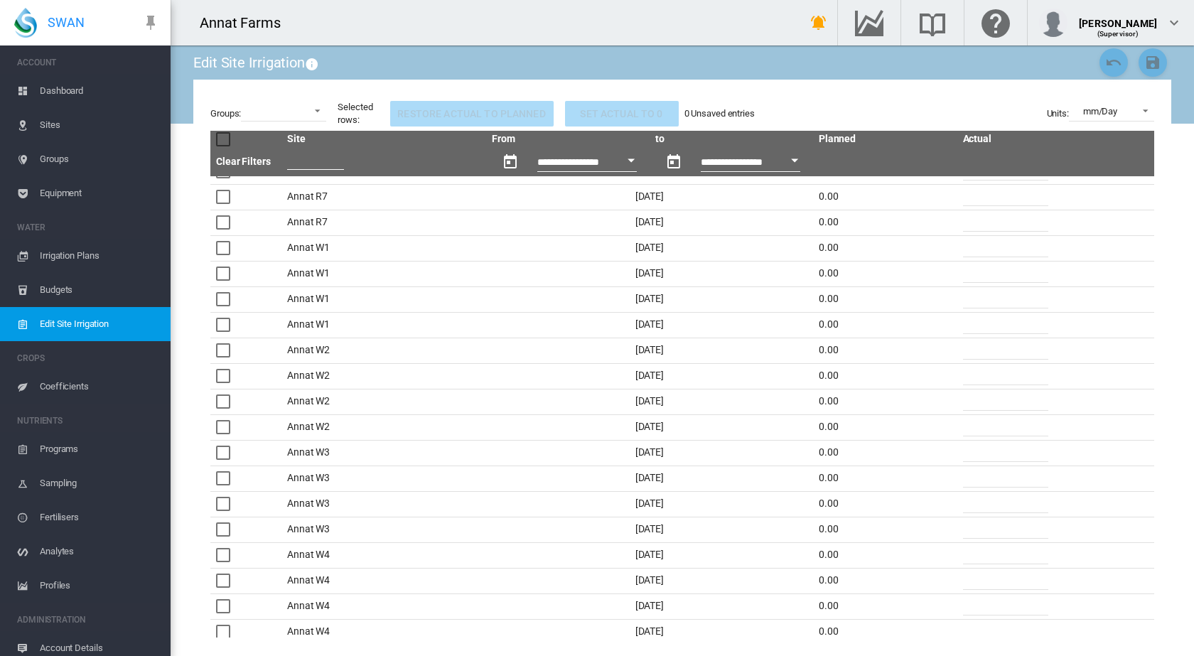
click at [968, 346] on input "*" at bounding box center [1005, 348] width 85 height 21
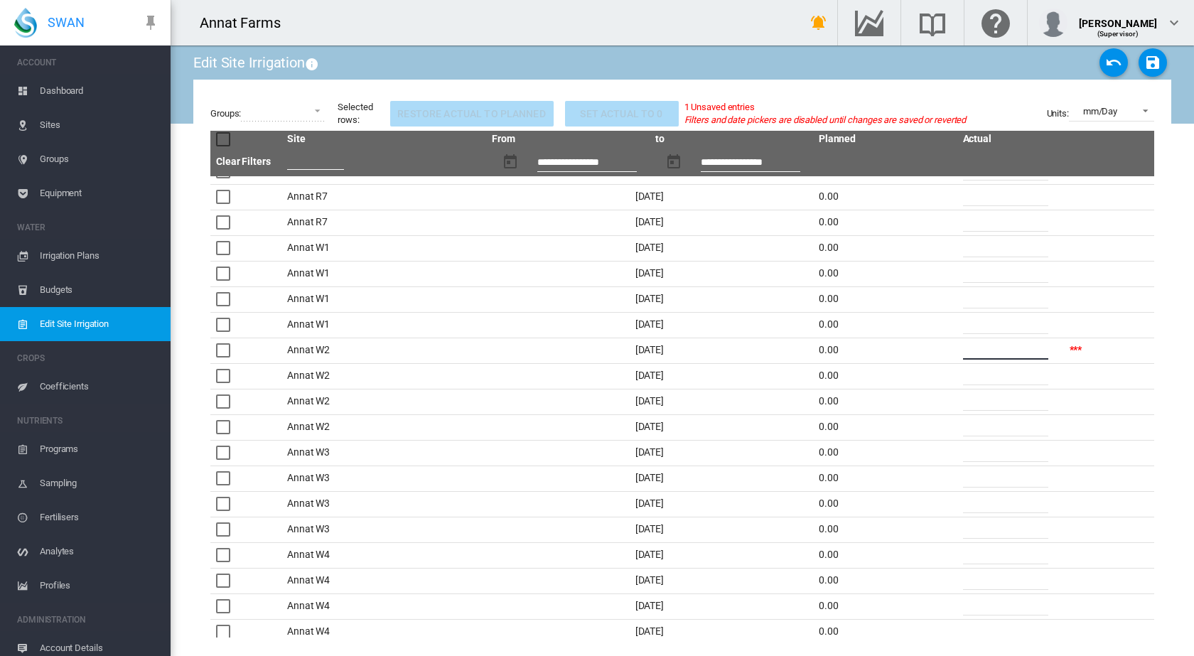
type input "**"
drag, startPoint x: 975, startPoint y: 453, endPoint x: 959, endPoint y: 455, distance: 16.5
click at [963, 455] on input "*" at bounding box center [1005, 451] width 85 height 21
type input "**"
click at [1149, 60] on md-icon "icon-content-save" at bounding box center [1152, 62] width 17 height 17
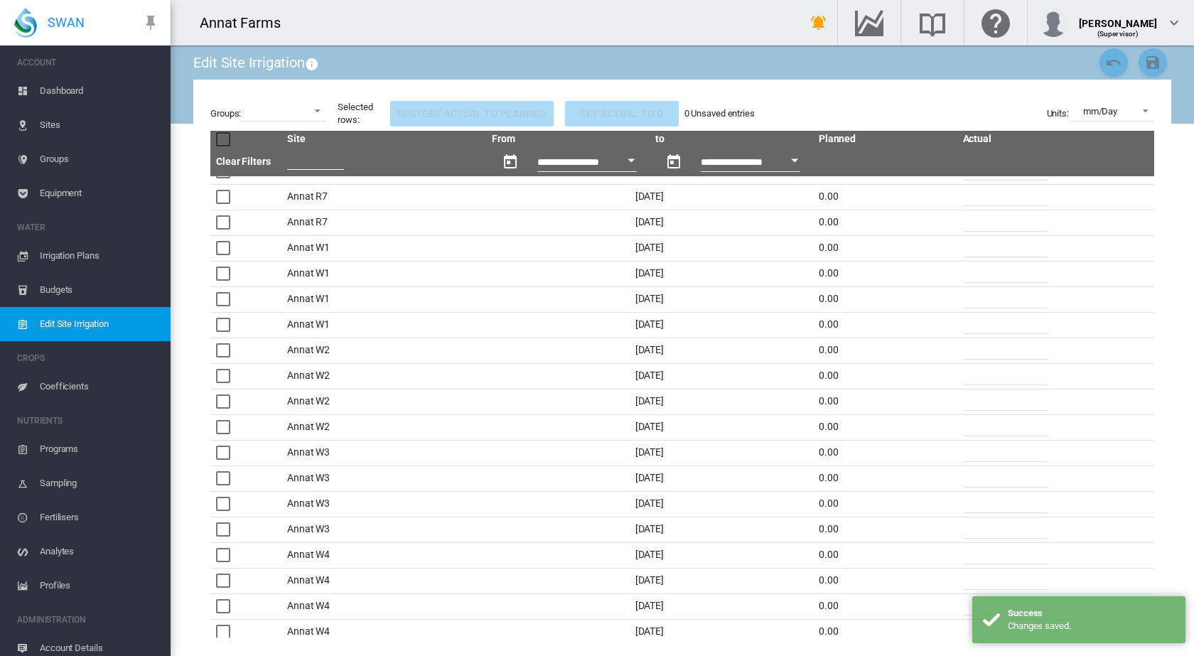
click at [50, 286] on span "Budgets" at bounding box center [99, 290] width 119 height 34
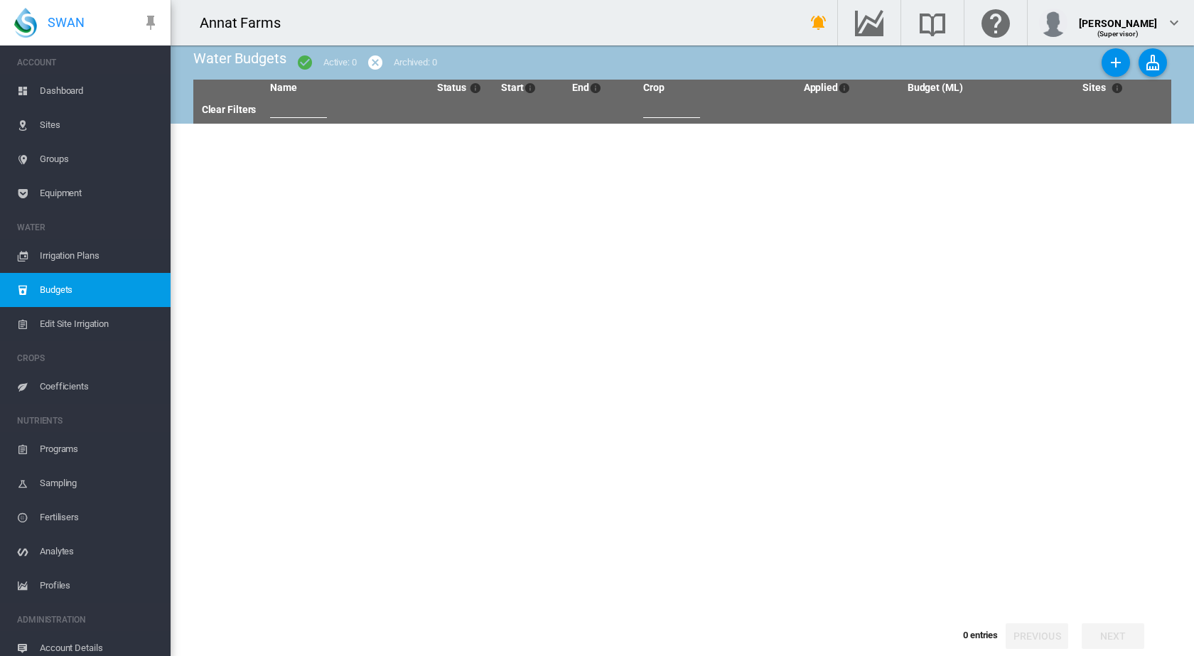
click at [68, 90] on span "Dashboard" at bounding box center [99, 91] width 119 height 34
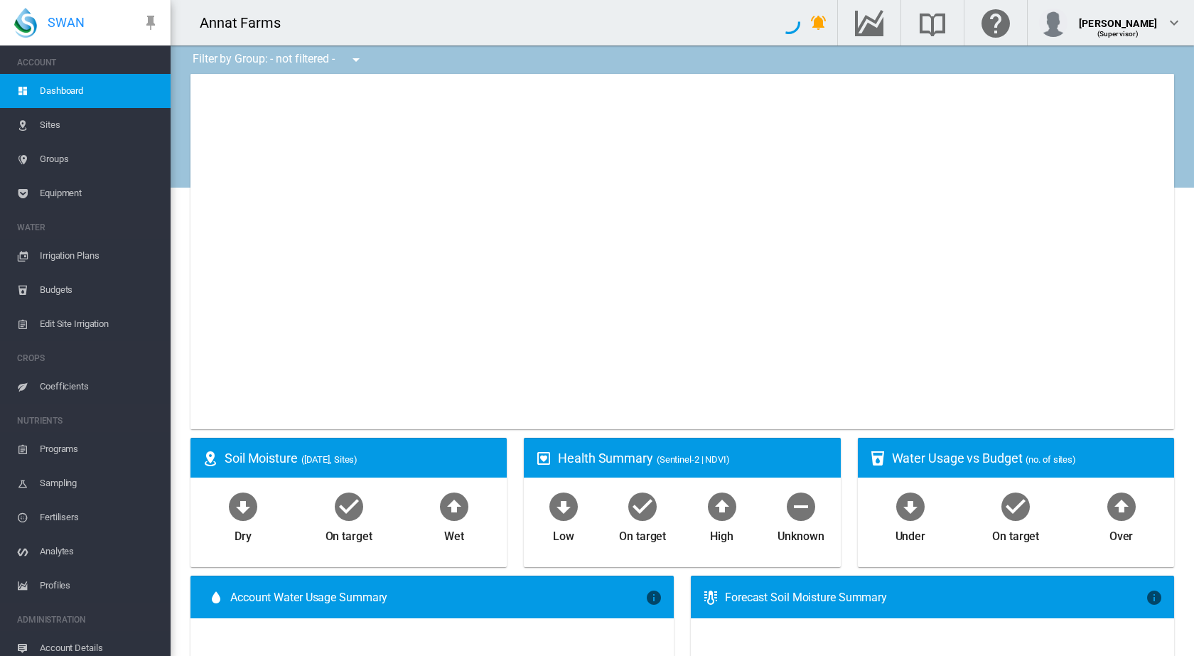
type input "**********"
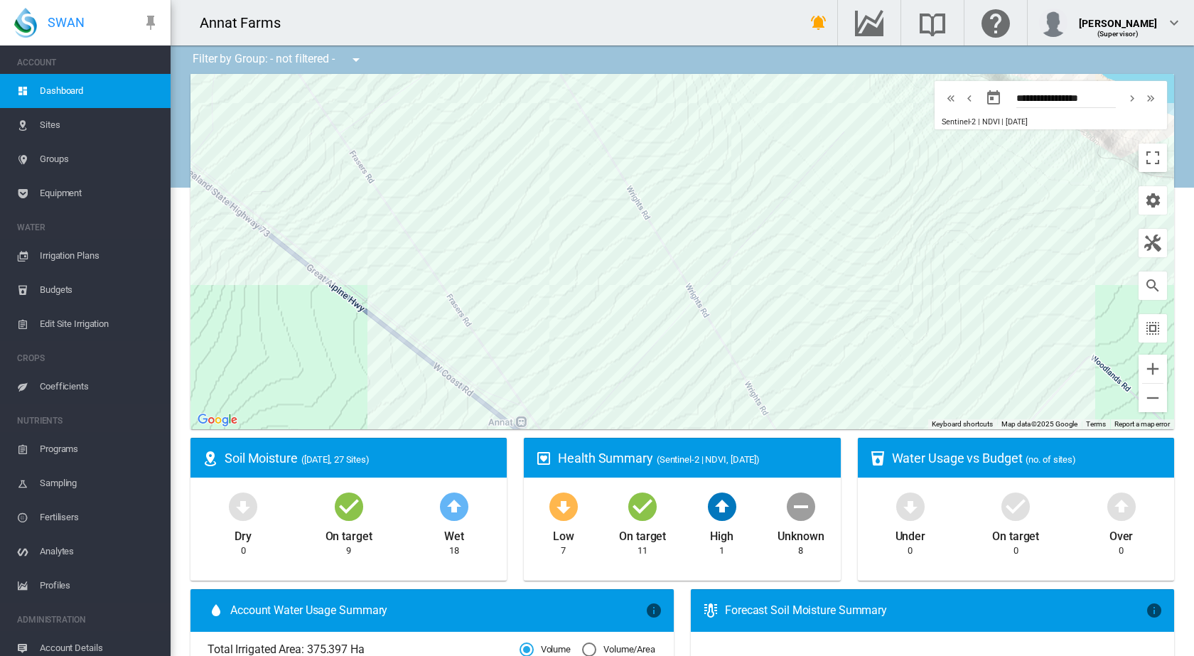
drag, startPoint x: 840, startPoint y: 356, endPoint x: 707, endPoint y: 392, distance: 137.7
click at [909, 247] on div "Annat A (35.41 Ha)" at bounding box center [681, 251] width 983 height 355
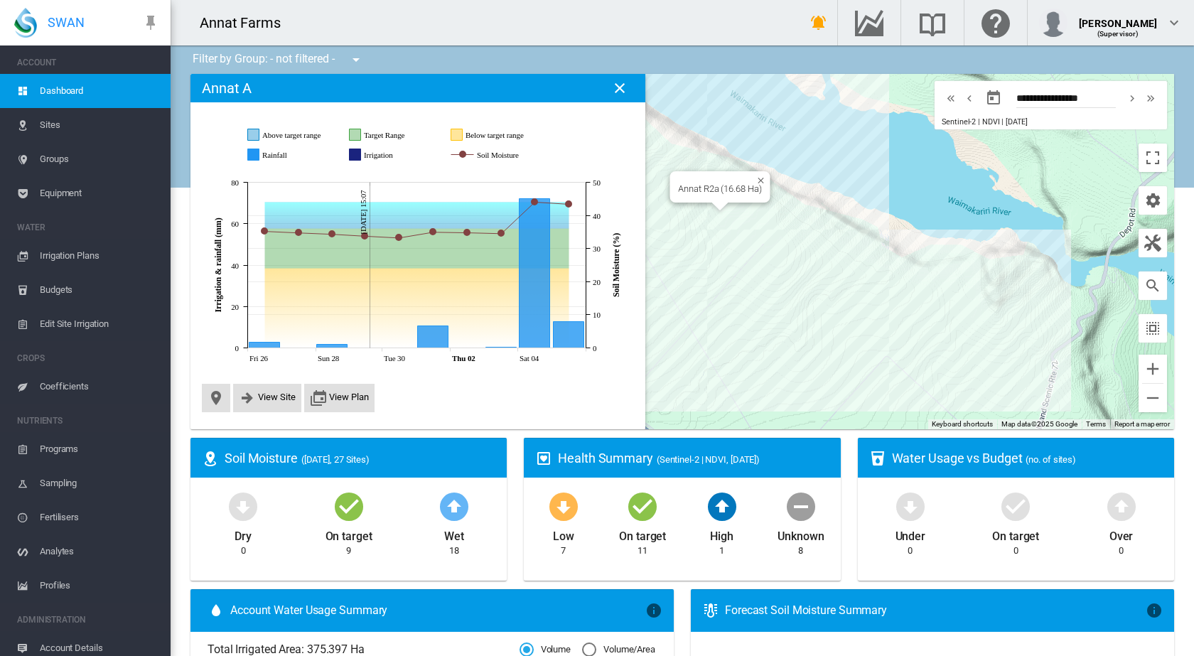
click at [713, 217] on div "Annat R2a (16.68 Ha)" at bounding box center [681, 251] width 983 height 355
click at [709, 216] on div "Annat R2a (16.68 Ha)" at bounding box center [681, 251] width 983 height 355
click at [767, 274] on div "Annat E1 (10.522 Ha)" at bounding box center [681, 251] width 983 height 355
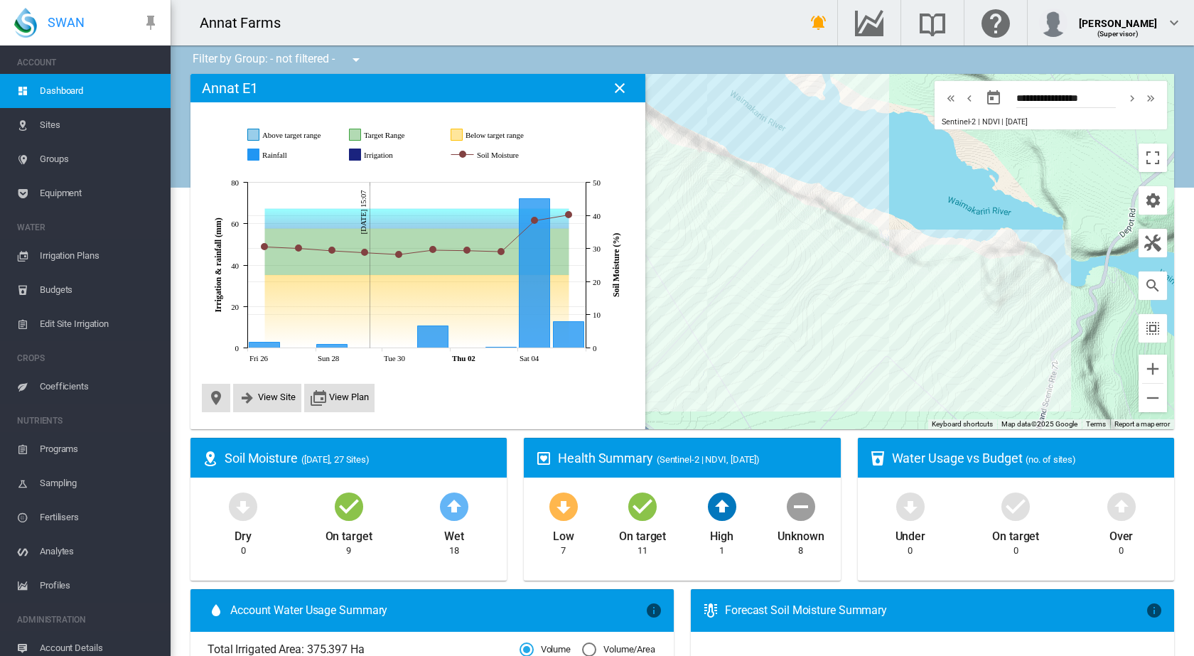
click at [786, 298] on div at bounding box center [681, 251] width 983 height 355
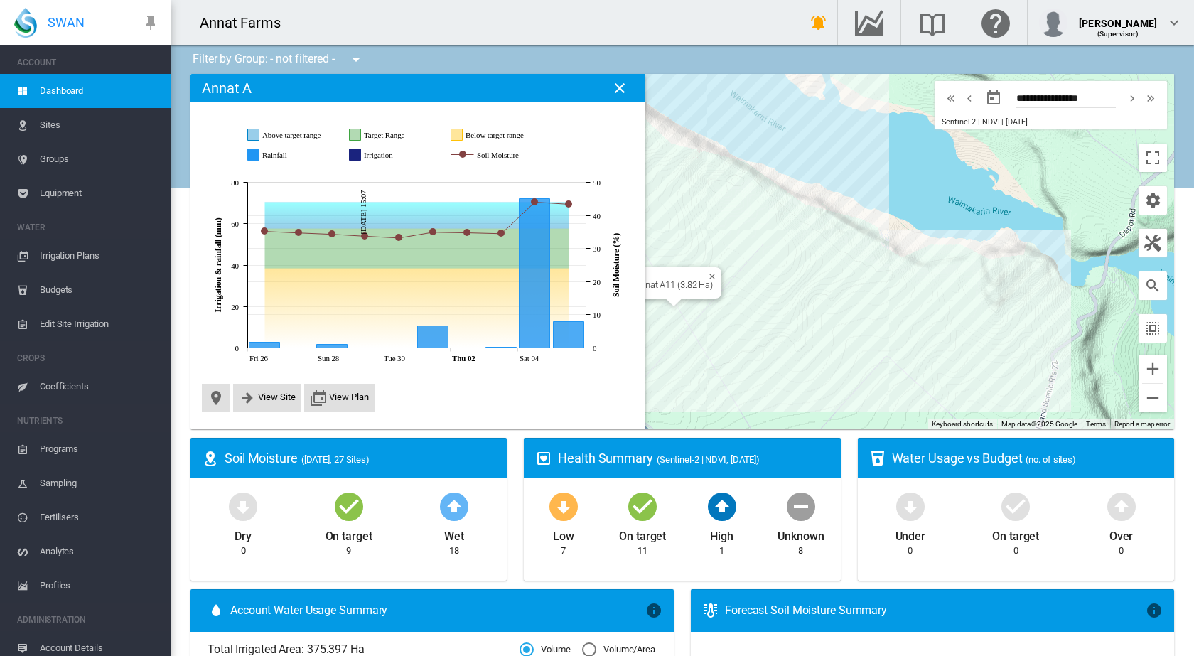
click at [662, 308] on div "Annat A11 (3.82 Ha)" at bounding box center [681, 251] width 983 height 355
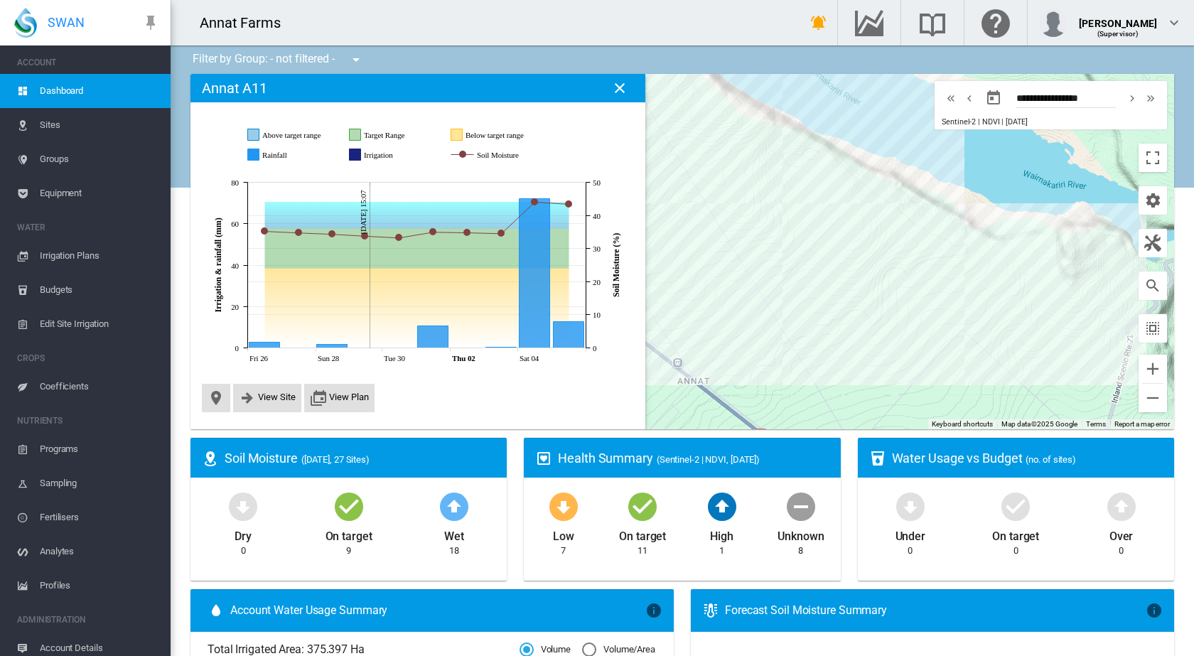
drag, startPoint x: 670, startPoint y: 389, endPoint x: 749, endPoint y: 360, distance: 83.8
click at [749, 360] on div at bounding box center [681, 251] width 983 height 355
click at [695, 347] on div "Annat A9 (16.97 Ha)" at bounding box center [681, 251] width 983 height 355
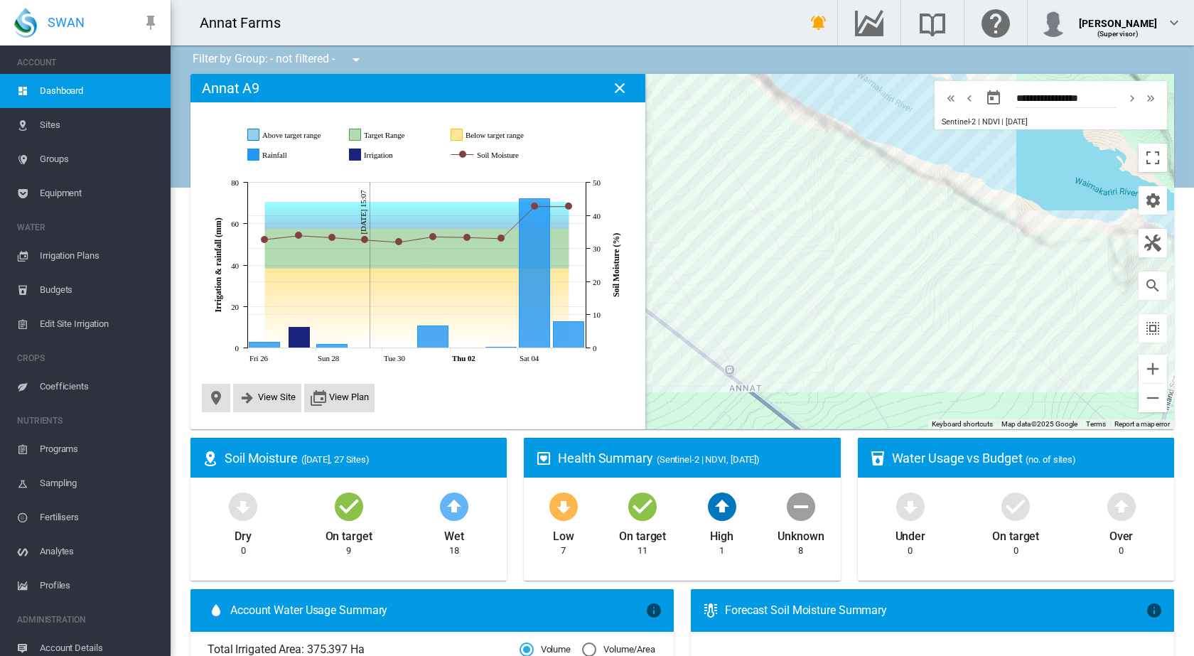
drag, startPoint x: 765, startPoint y: 359, endPoint x: 828, endPoint y: 368, distance: 64.6
click at [828, 368] on div at bounding box center [681, 251] width 983 height 355
click at [688, 232] on div "Annat A2 (17.07 Ha)" at bounding box center [681, 251] width 983 height 355
click at [755, 252] on div "Annat A5 (7.22 Ha)" at bounding box center [681, 251] width 983 height 355
